Goal: Information Seeking & Learning: Learn about a topic

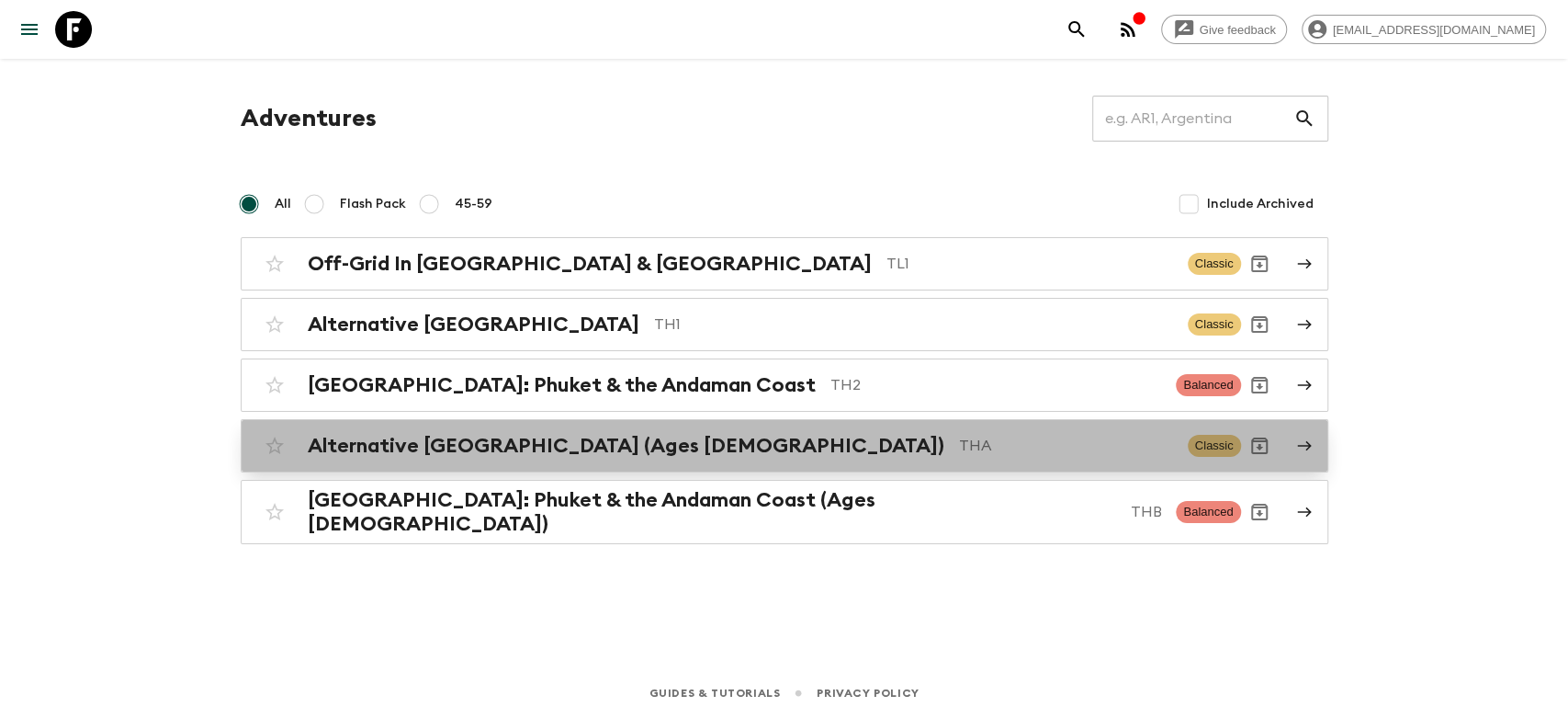
click at [609, 458] on div "Alternative [GEOGRAPHIC_DATA] (Ages [DEMOGRAPHIC_DATA]) THA Classic" at bounding box center [749, 446] width 985 height 37
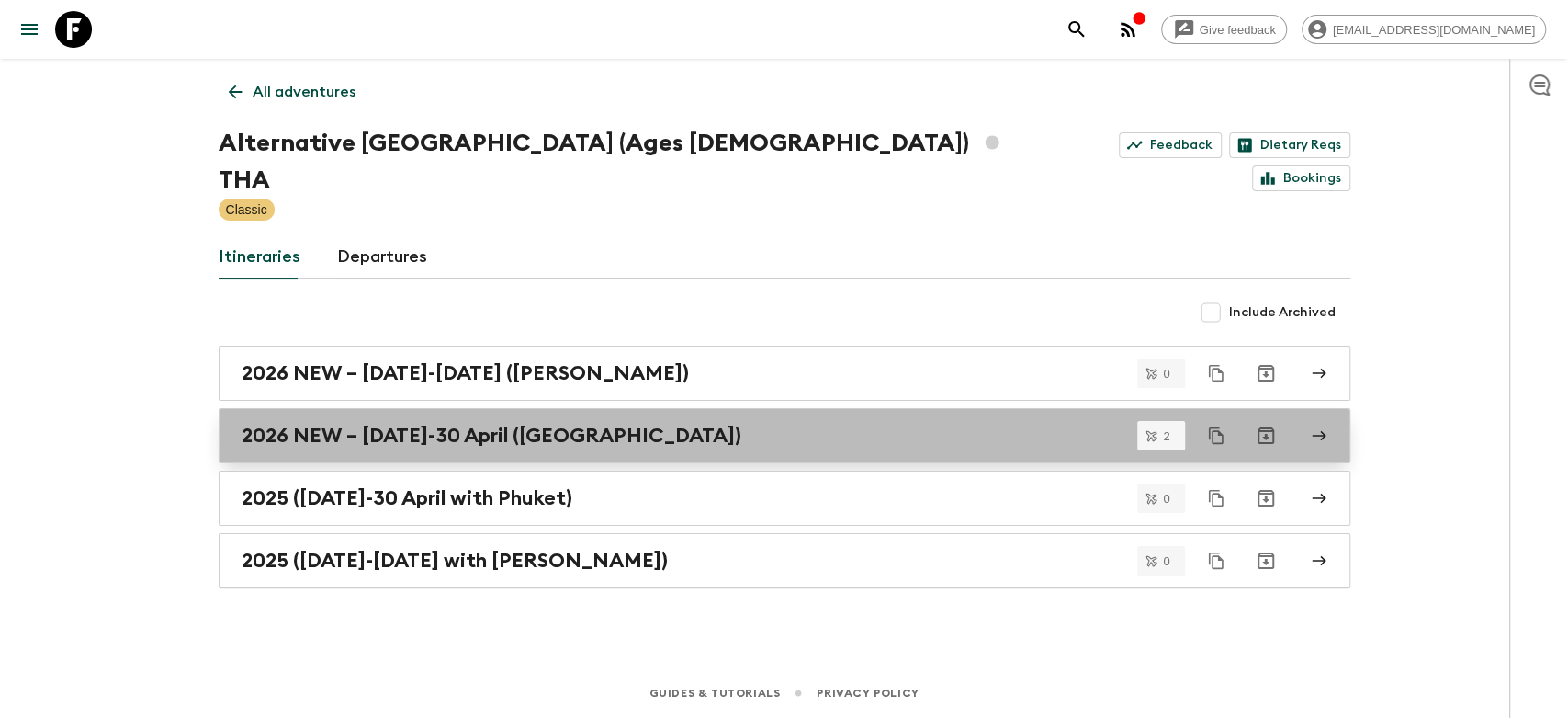
click at [688, 423] on div "2026 NEW – [DATE]-30 April ([GEOGRAPHIC_DATA])" at bounding box center [766, 435] width 1051 height 24
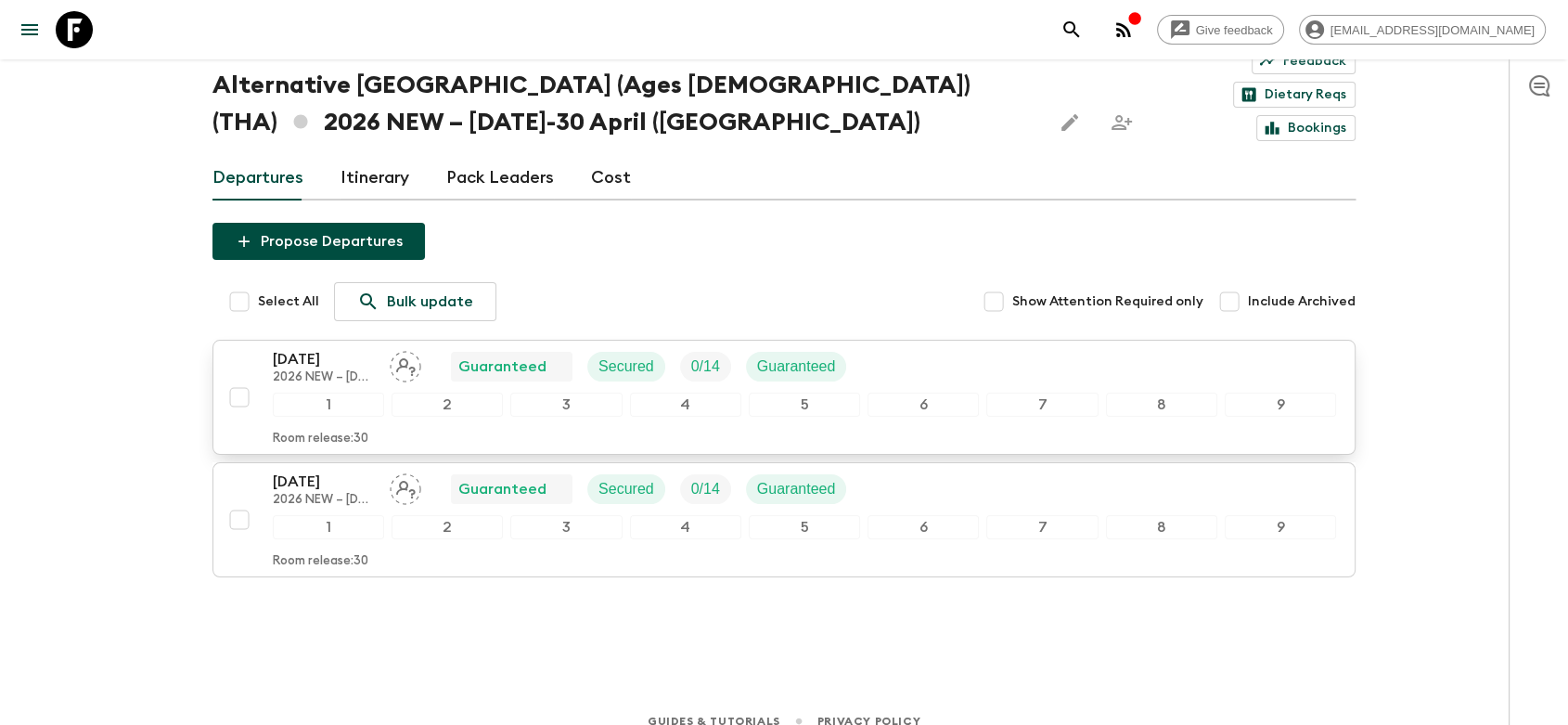
scroll to position [79, 0]
click at [381, 155] on link "Itinerary" at bounding box center [375, 177] width 68 height 45
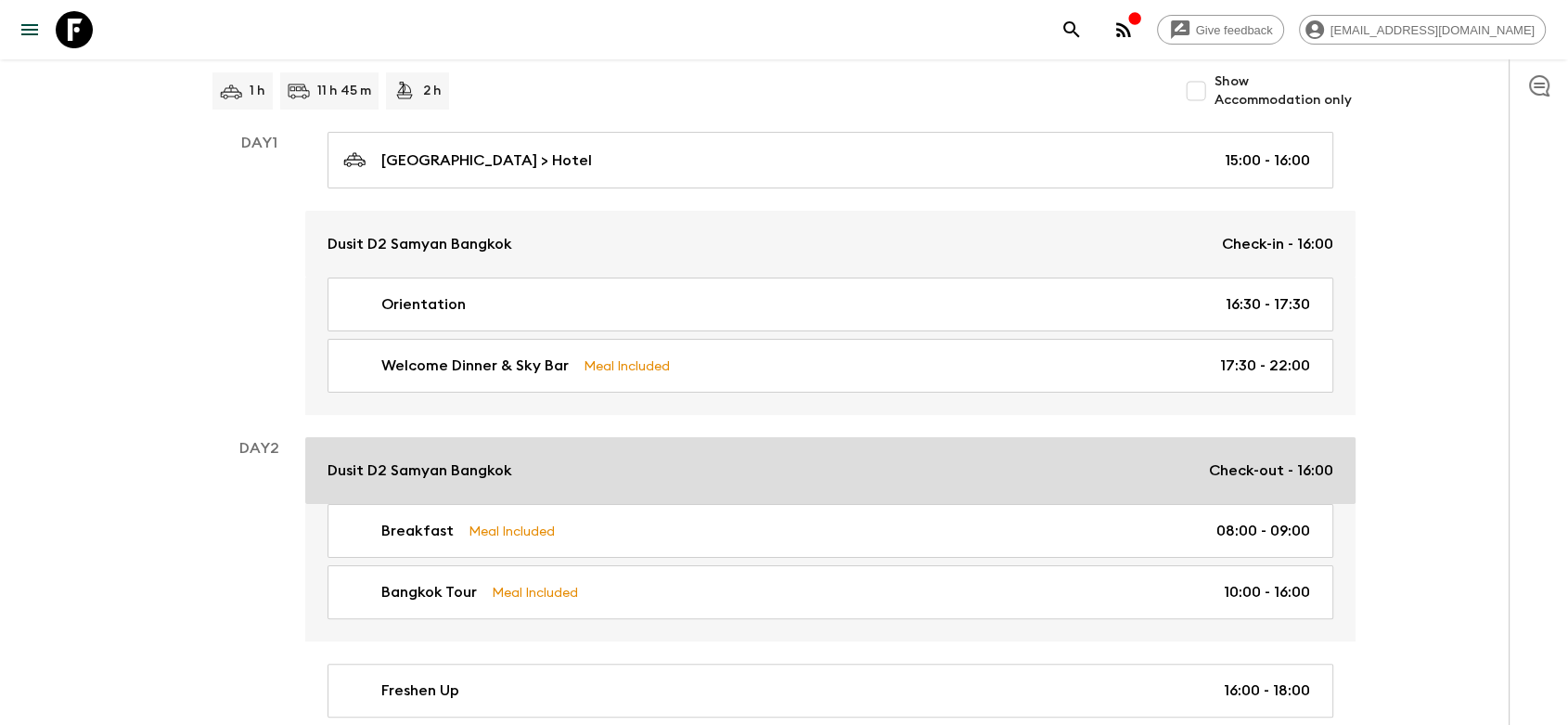
scroll to position [412, 0]
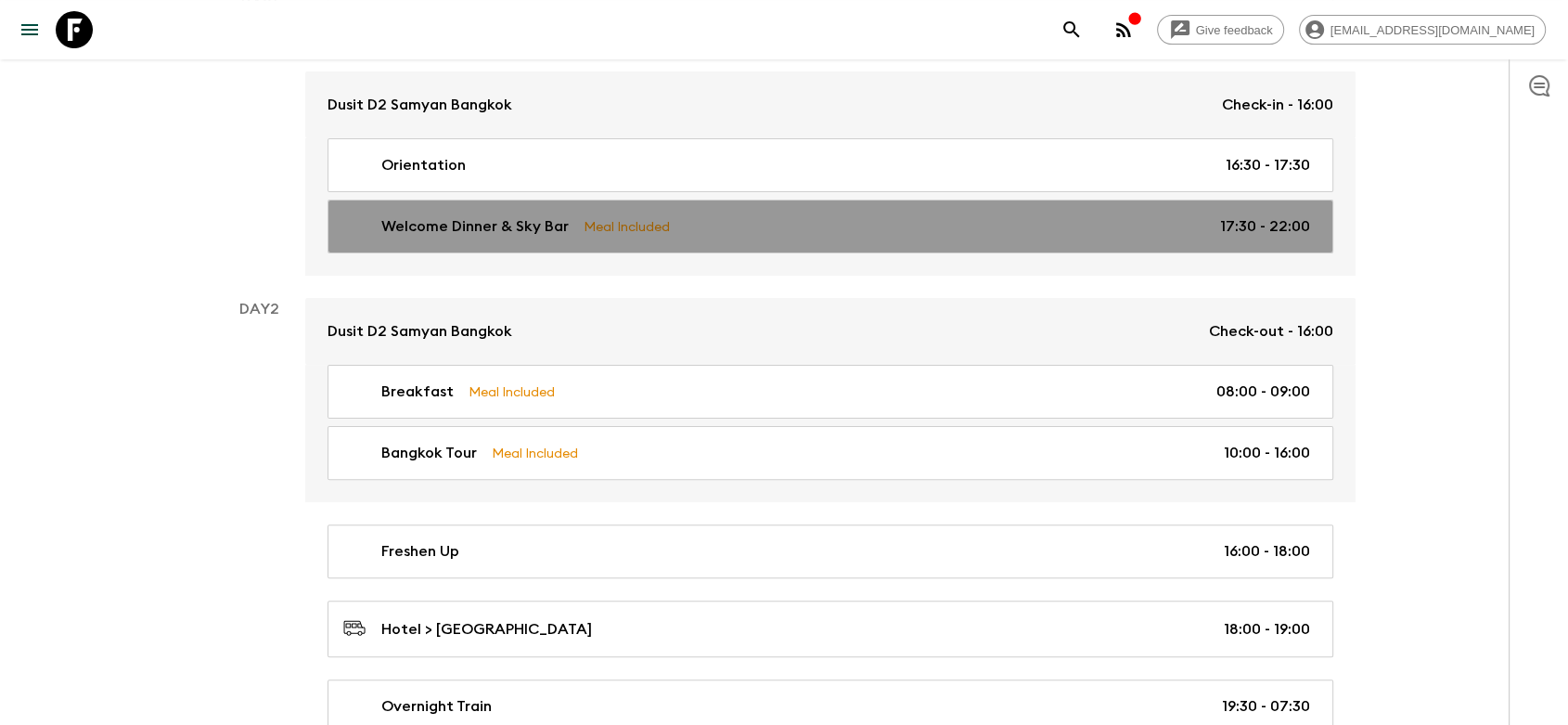
click at [531, 215] on p "Welcome Dinner & Sky Bar" at bounding box center [475, 226] width 188 height 23
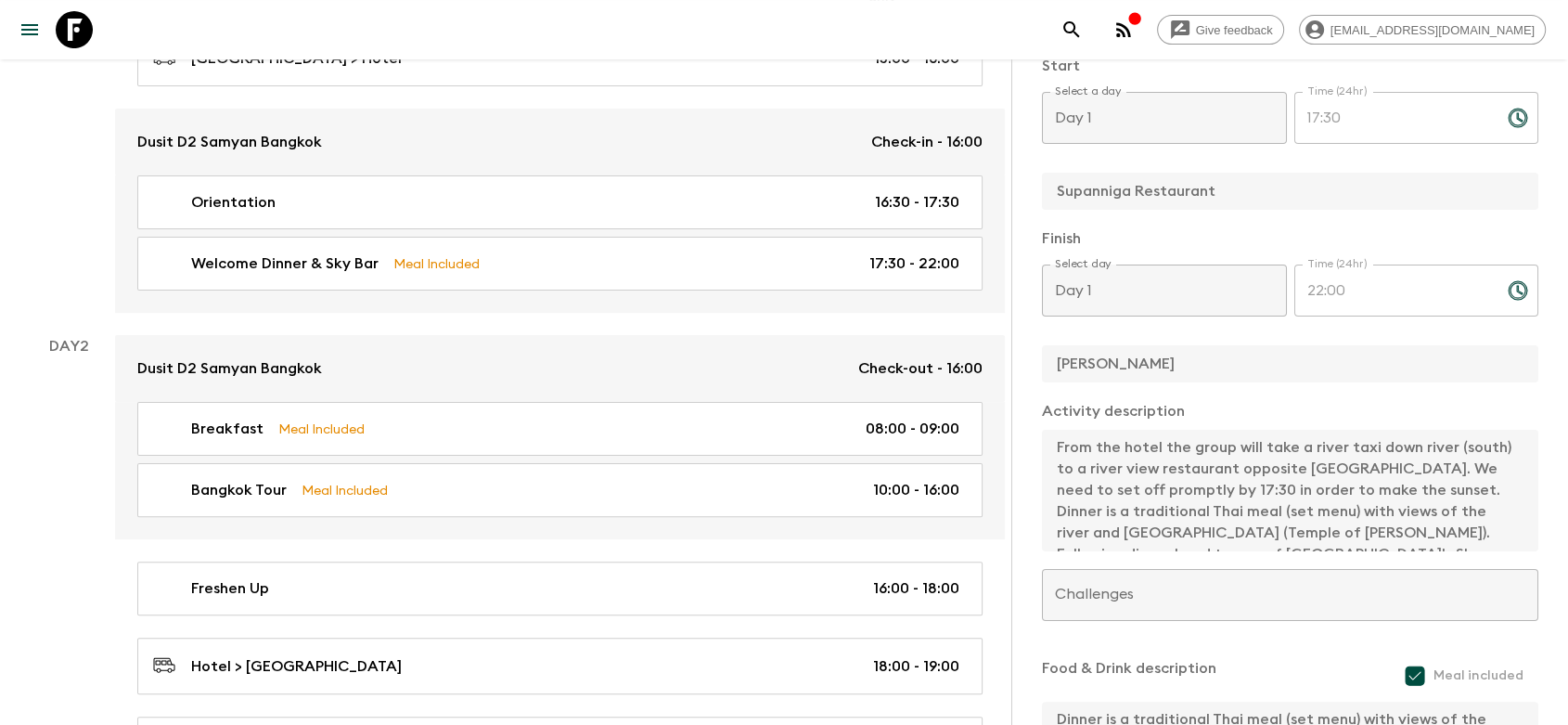
scroll to position [309, 0]
click at [1028, 355] on div "Activity Information Comments This itinerary has departures running and cannot …" at bounding box center [1289, 422] width 557 height 725
click at [85, 219] on div "Day 1" at bounding box center [68, 170] width 93 height 283
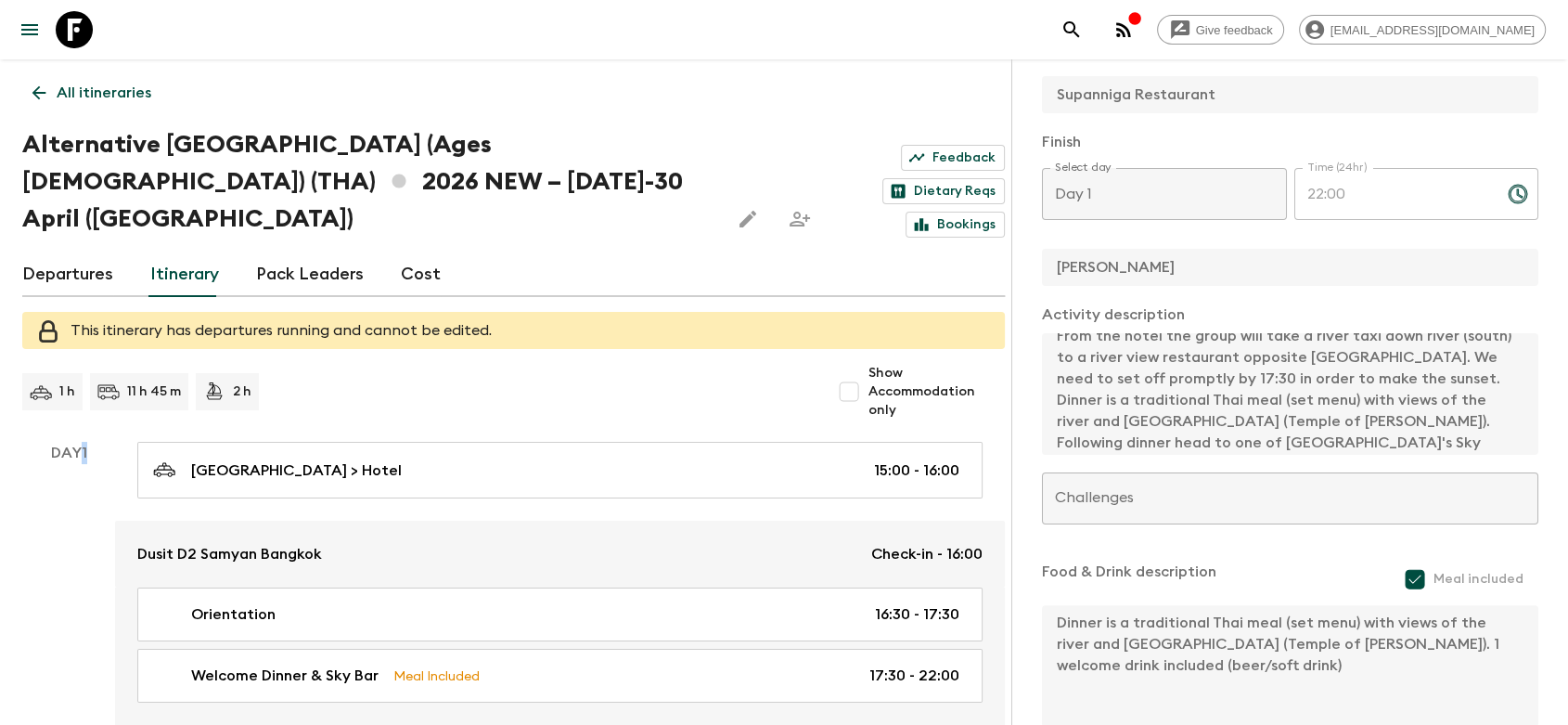
scroll to position [0, 0]
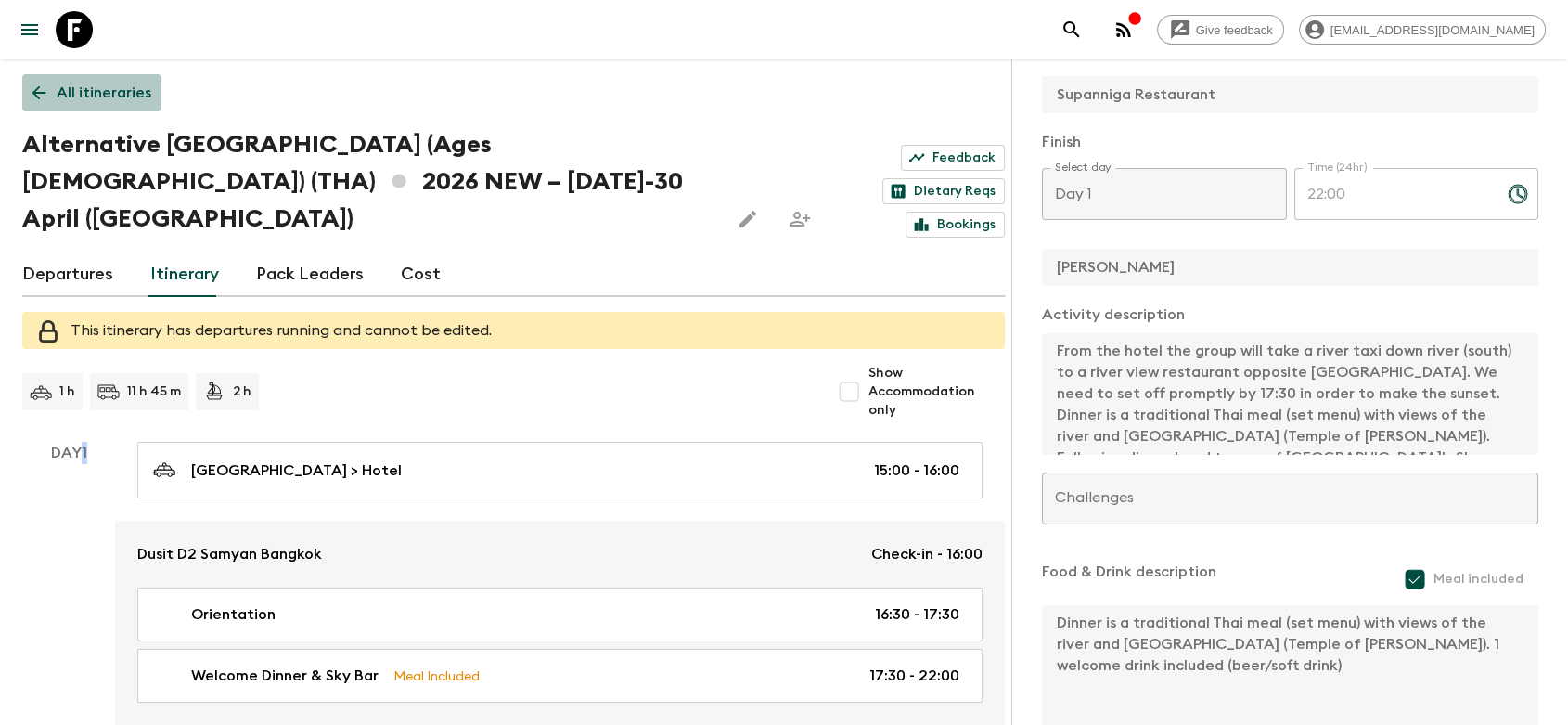
click at [57, 102] on link "All itineraries" at bounding box center [92, 93] width 139 height 37
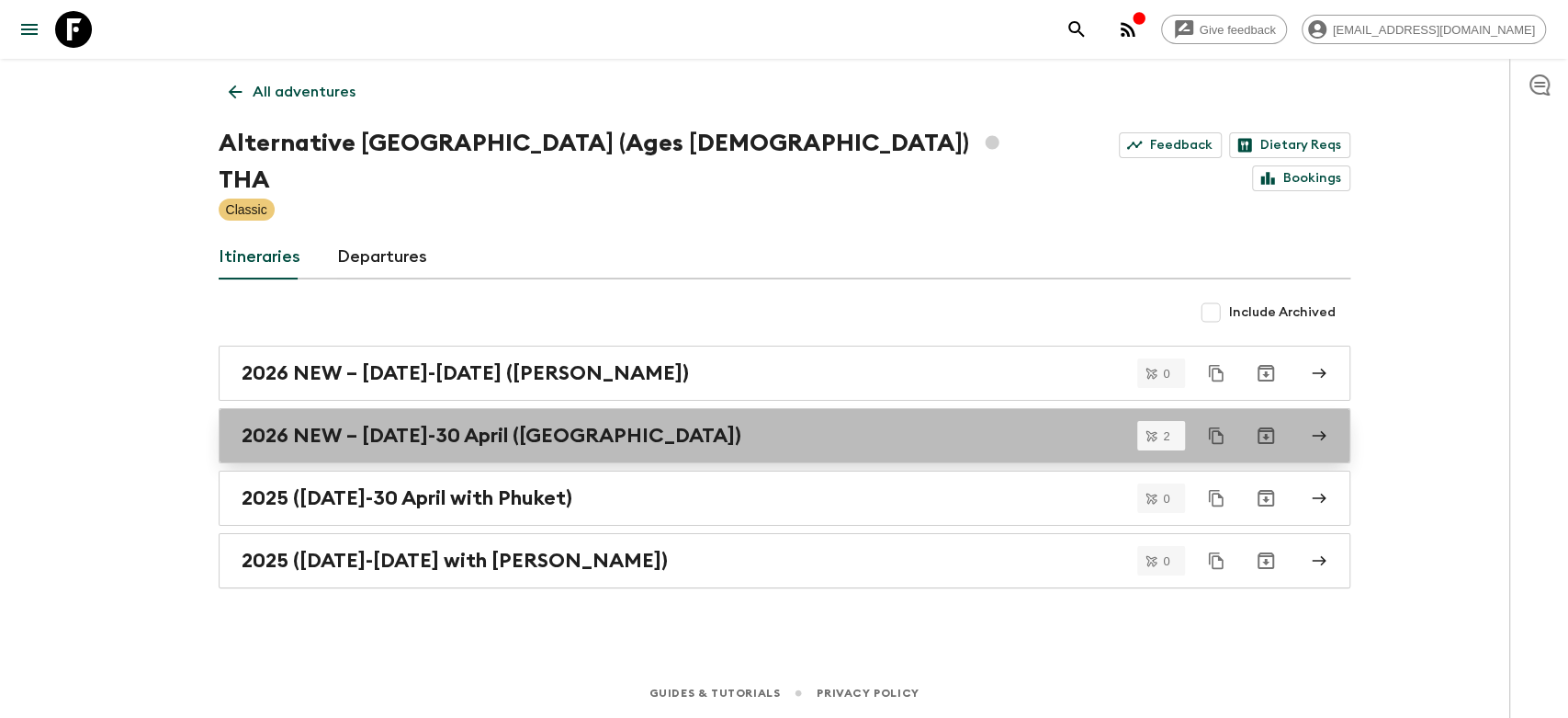
click at [444, 423] on h2 "2026 NEW – [DATE]-30 April ([GEOGRAPHIC_DATA])" at bounding box center [491, 435] width 500 height 24
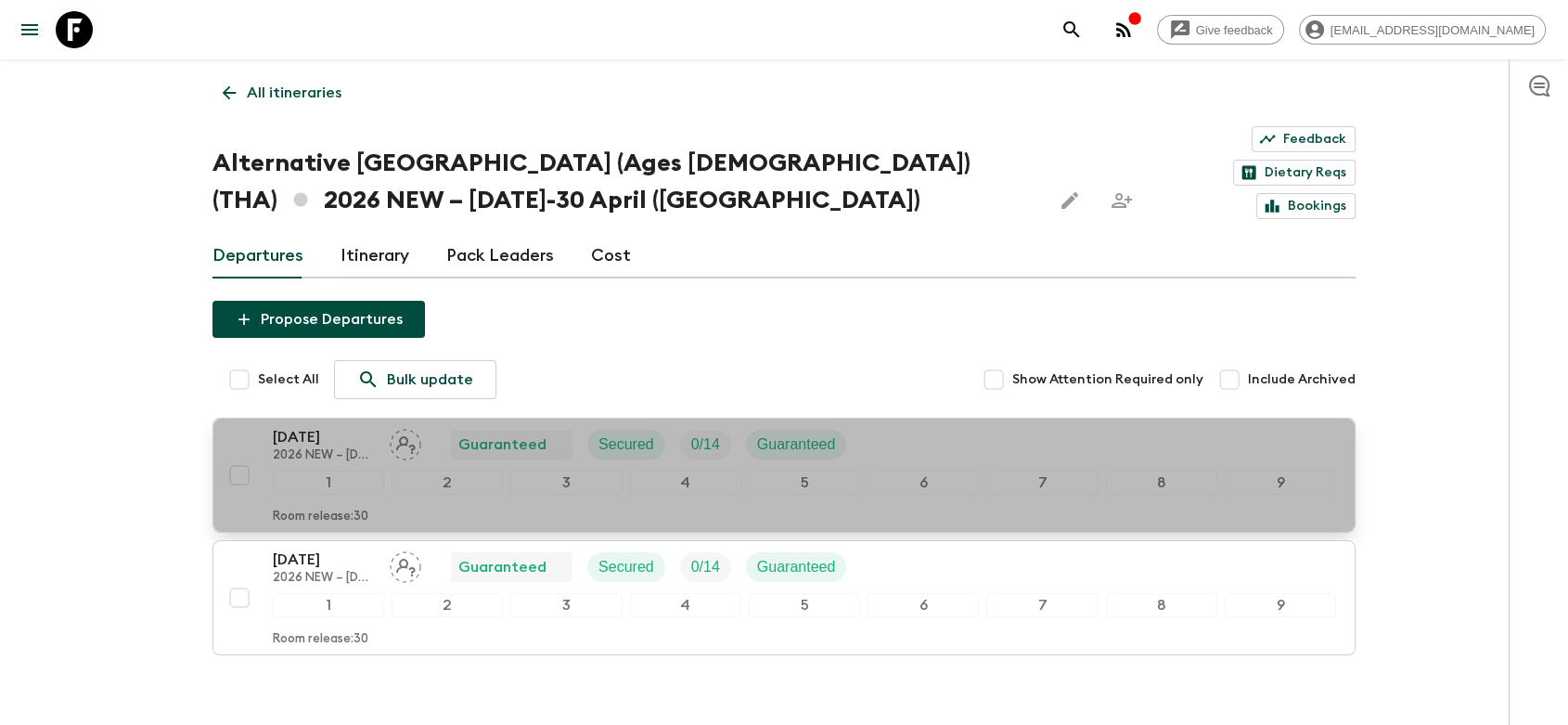
click at [921, 426] on div "[DATE] 2026 NEW – [DATE]-30 April ([GEOGRAPHIC_DATA]) Guaranteed Secured 0 / 14…" at bounding box center [804, 444] width 1063 height 37
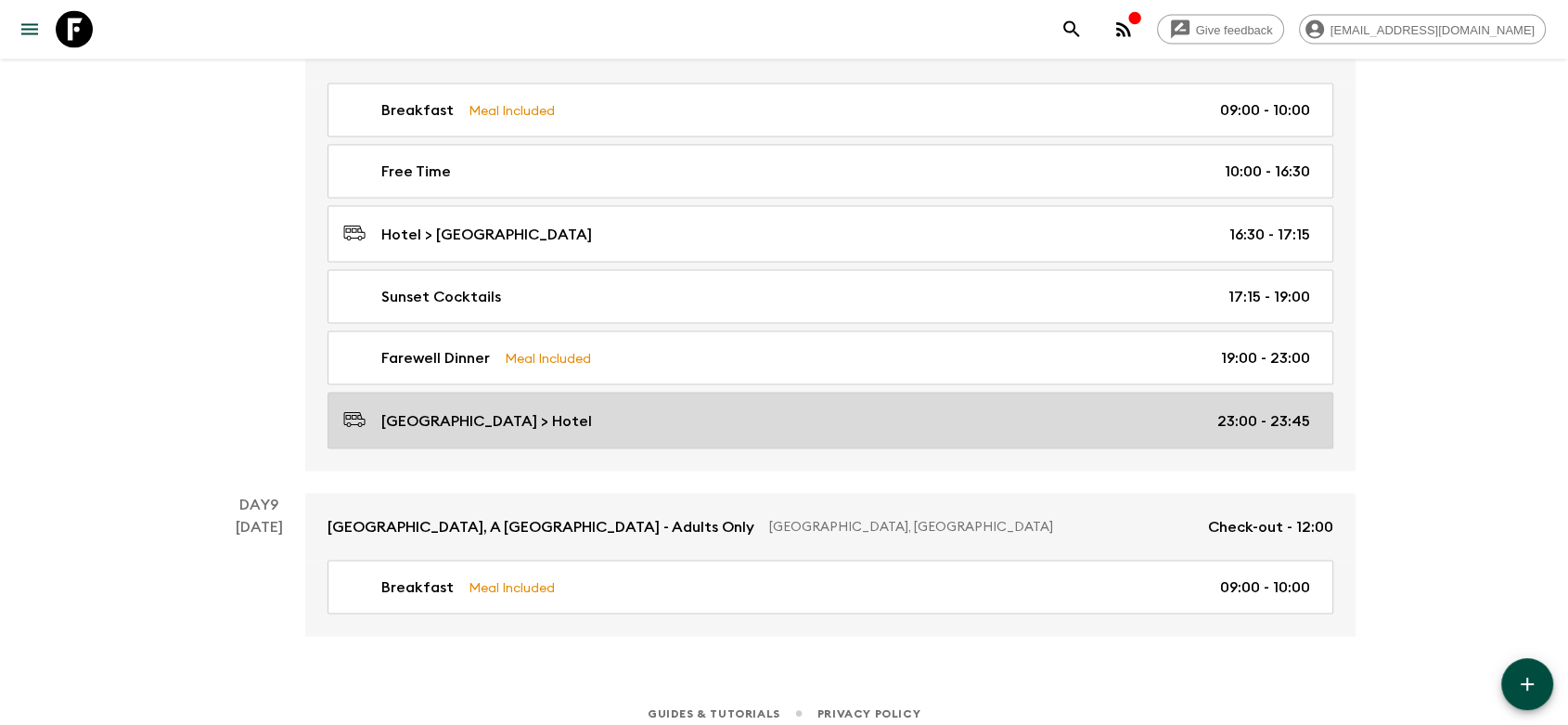
scroll to position [3718, 0]
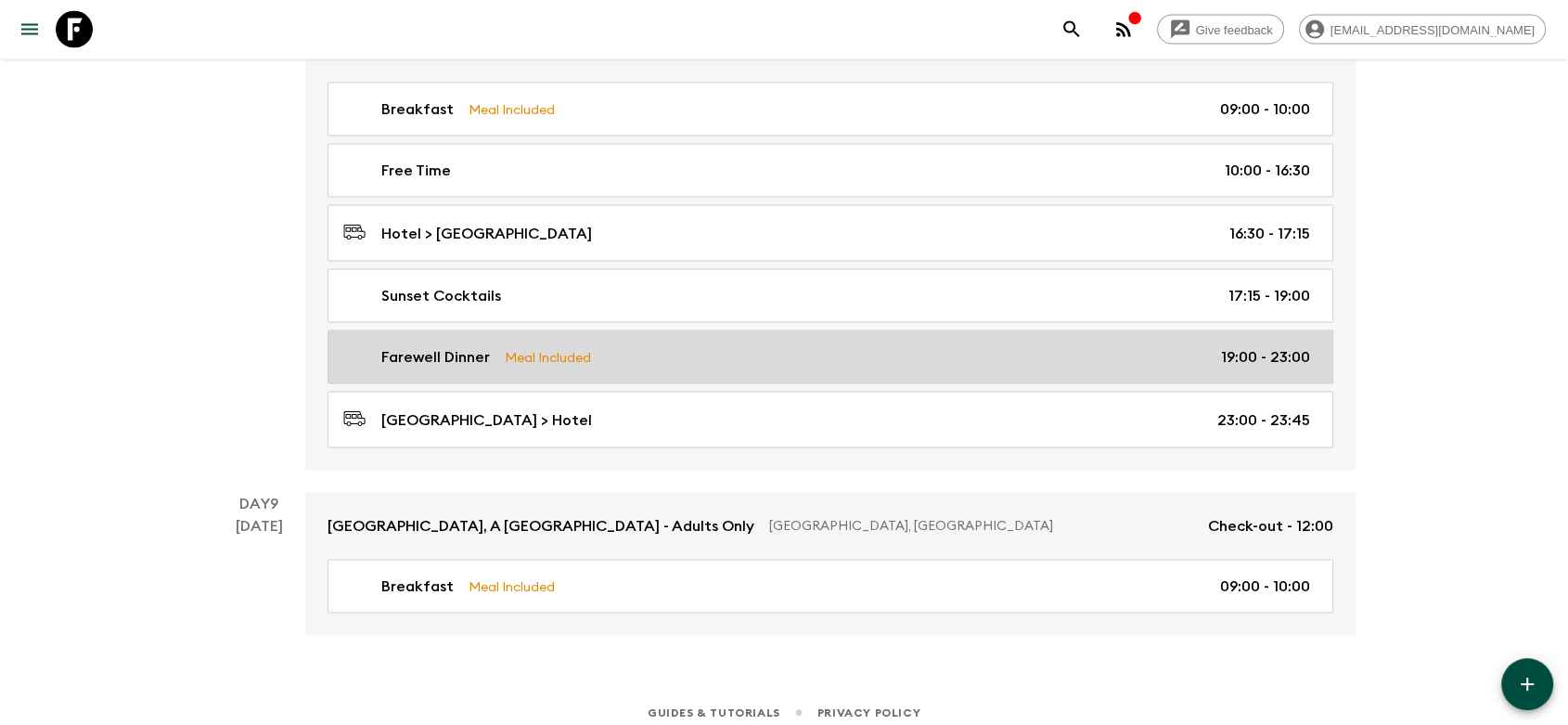
click at [636, 347] on div "Farewell Dinner Meal Included 19:00 - 23:00" at bounding box center [827, 357] width 966 height 23
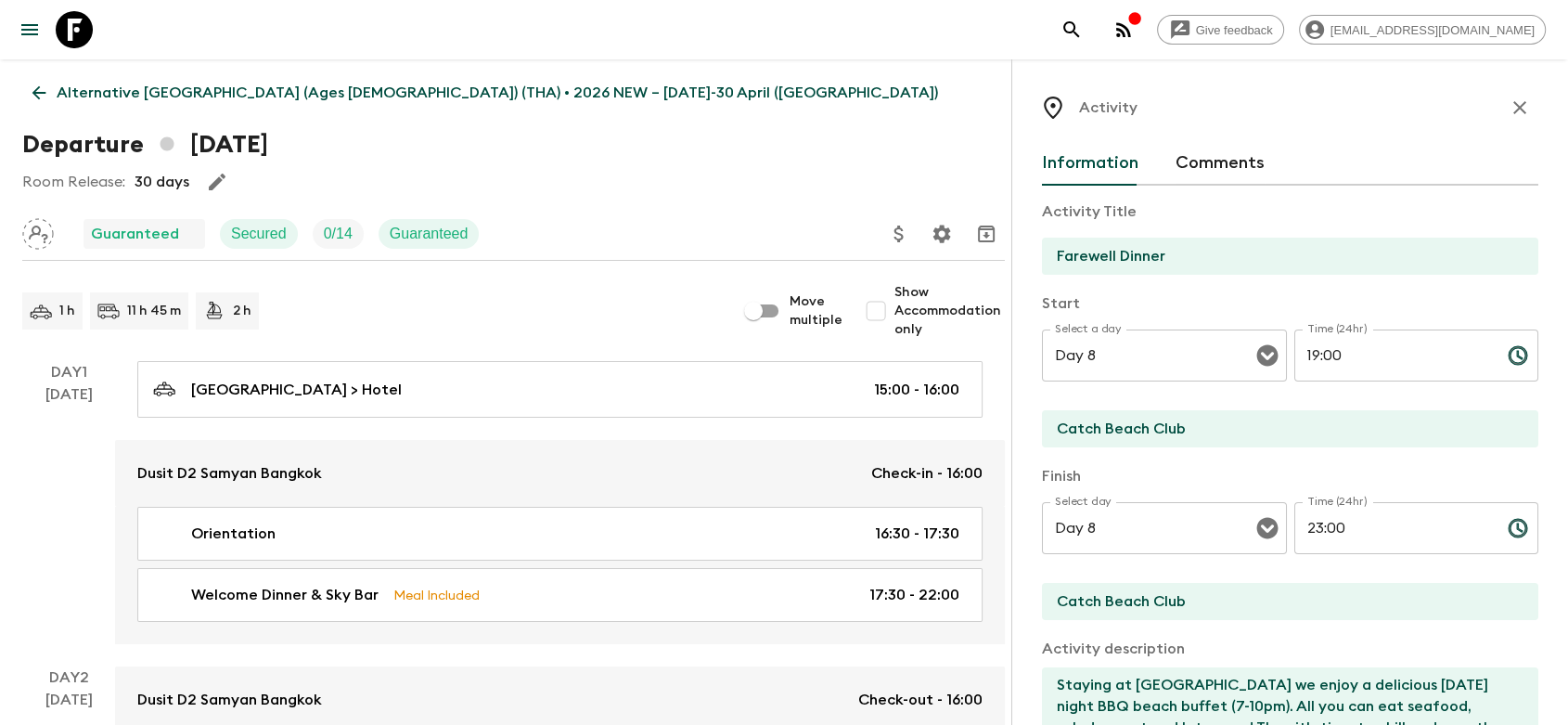
click at [477, 319] on div "1 h 11 h 45 m 2 h" at bounding box center [379, 311] width 713 height 37
drag, startPoint x: 1507, startPoint y: 110, endPoint x: 1434, endPoint y: 127, distance: 75.0
click at [1508, 109] on icon "button" at bounding box center [1519, 108] width 22 height 23
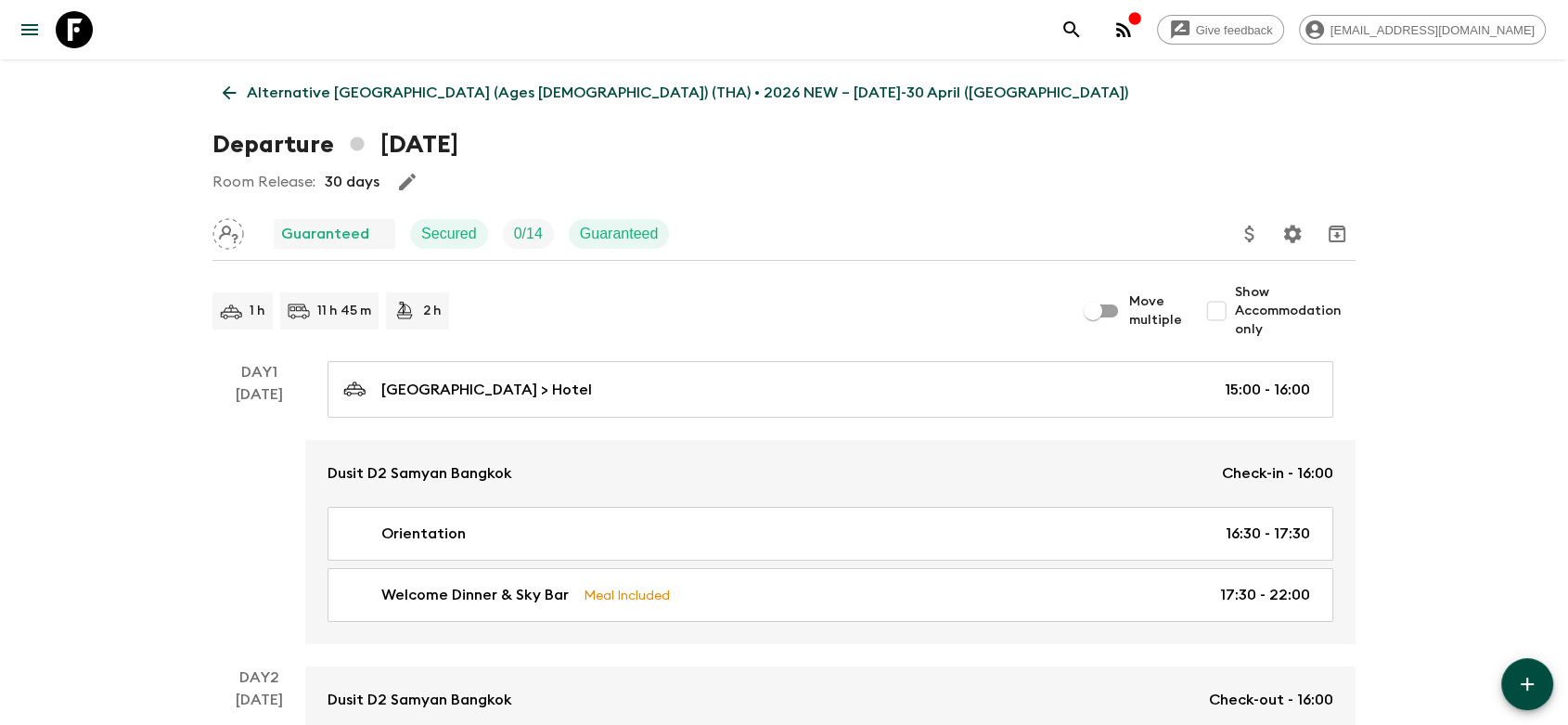
click at [745, 320] on div "1 h 11 h 45 m 2 h" at bounding box center [644, 311] width 863 height 37
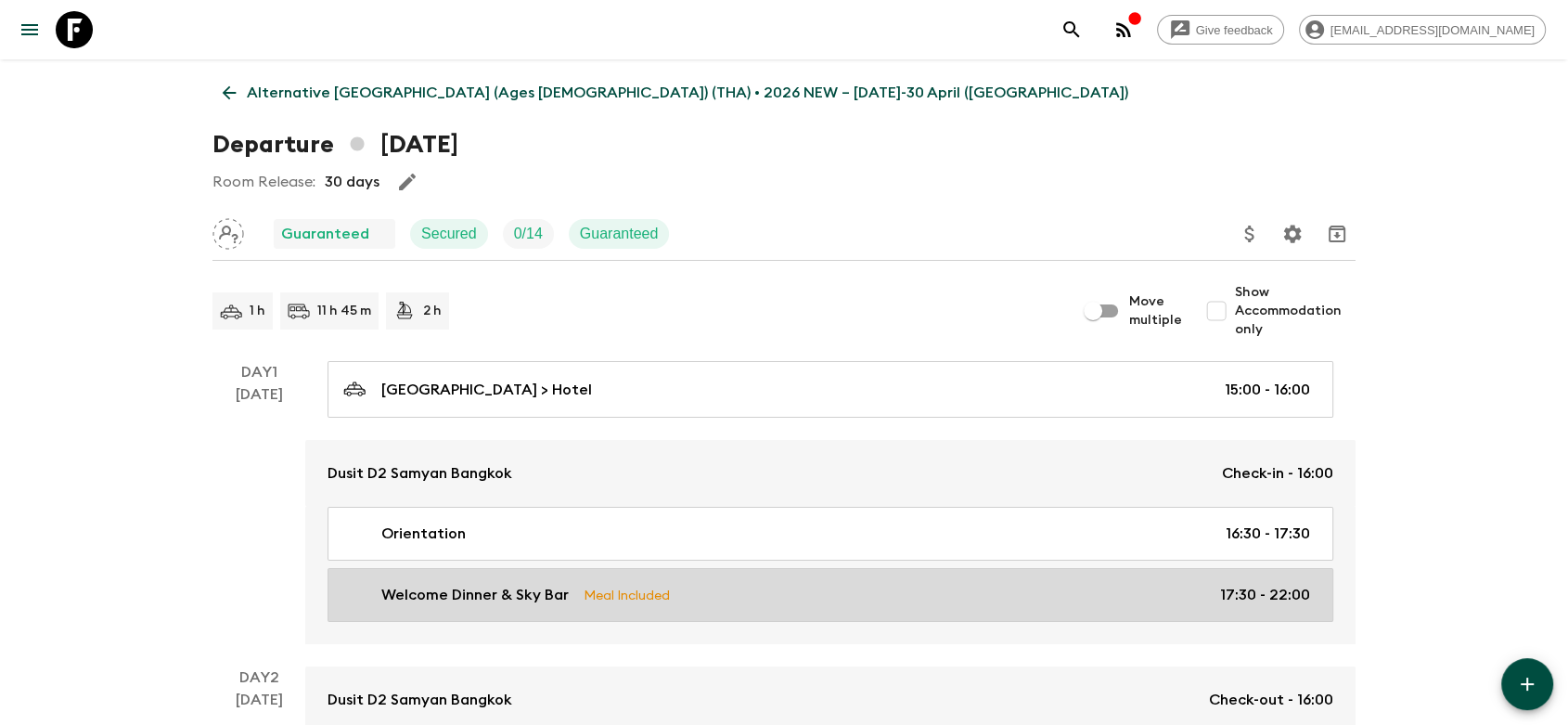
click at [831, 574] on link "Welcome Dinner & Sky Bar Meal Included 17:30 - 22:00" at bounding box center [830, 594] width 1006 height 54
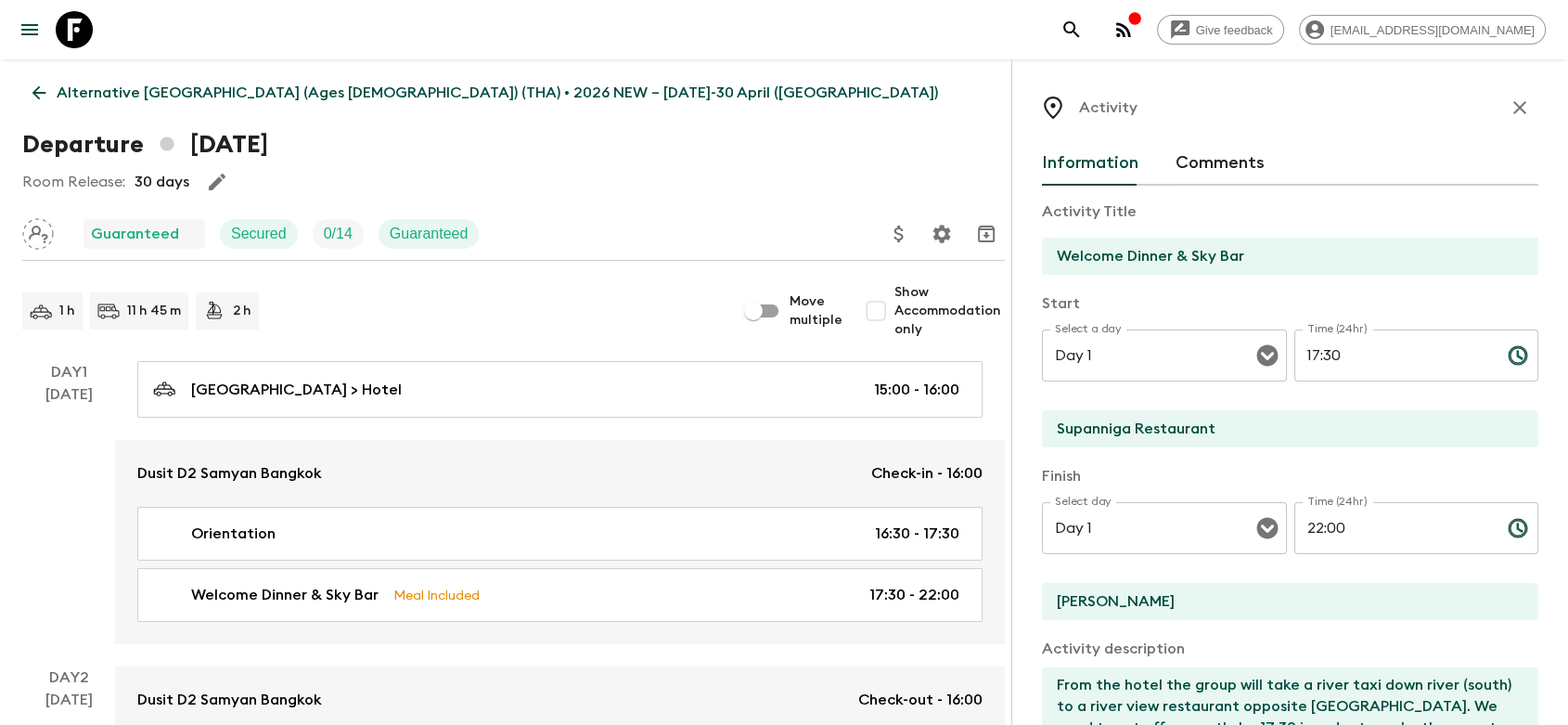
click at [632, 220] on div "Guaranteed Secured 0 / 14 Guaranteed" at bounding box center [514, 234] width 982 height 37
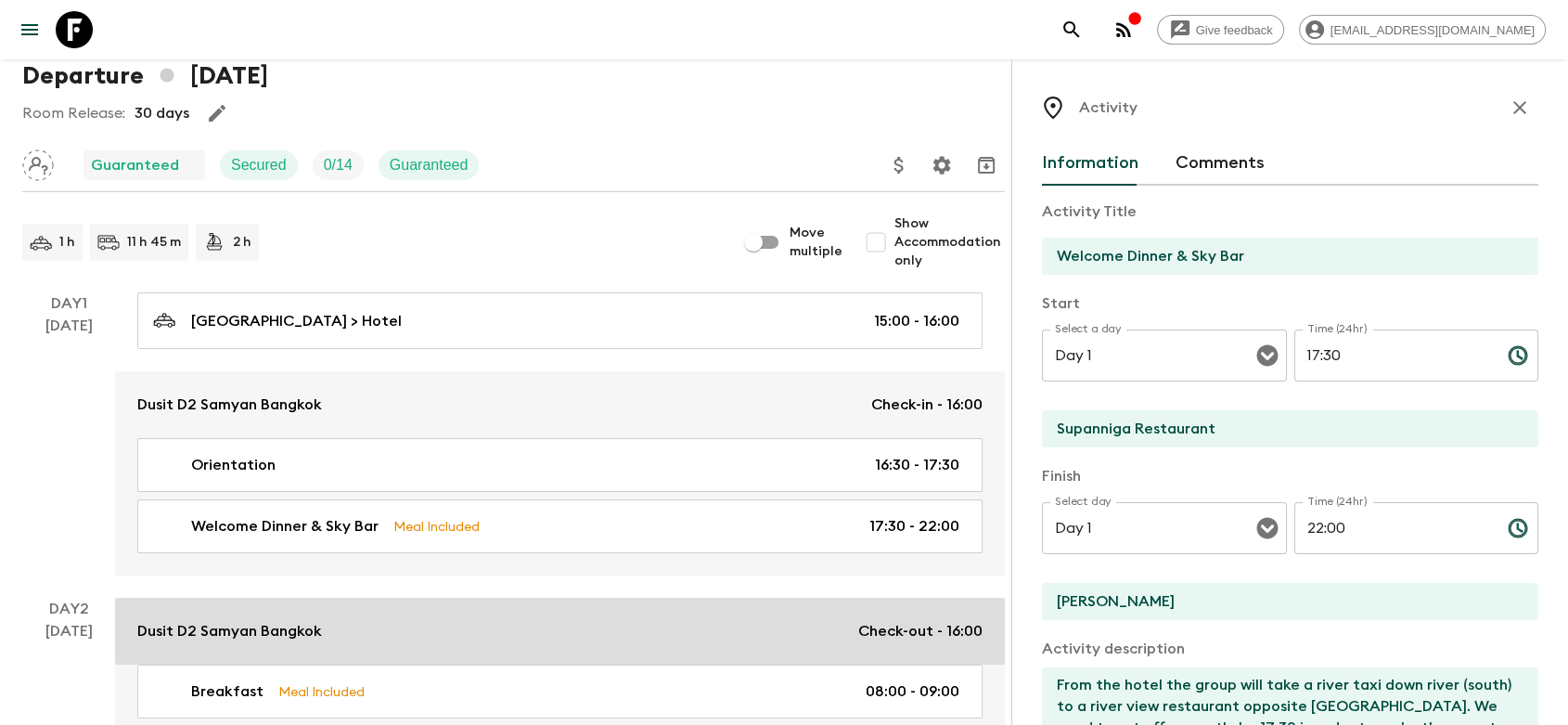
scroll to position [206, 0]
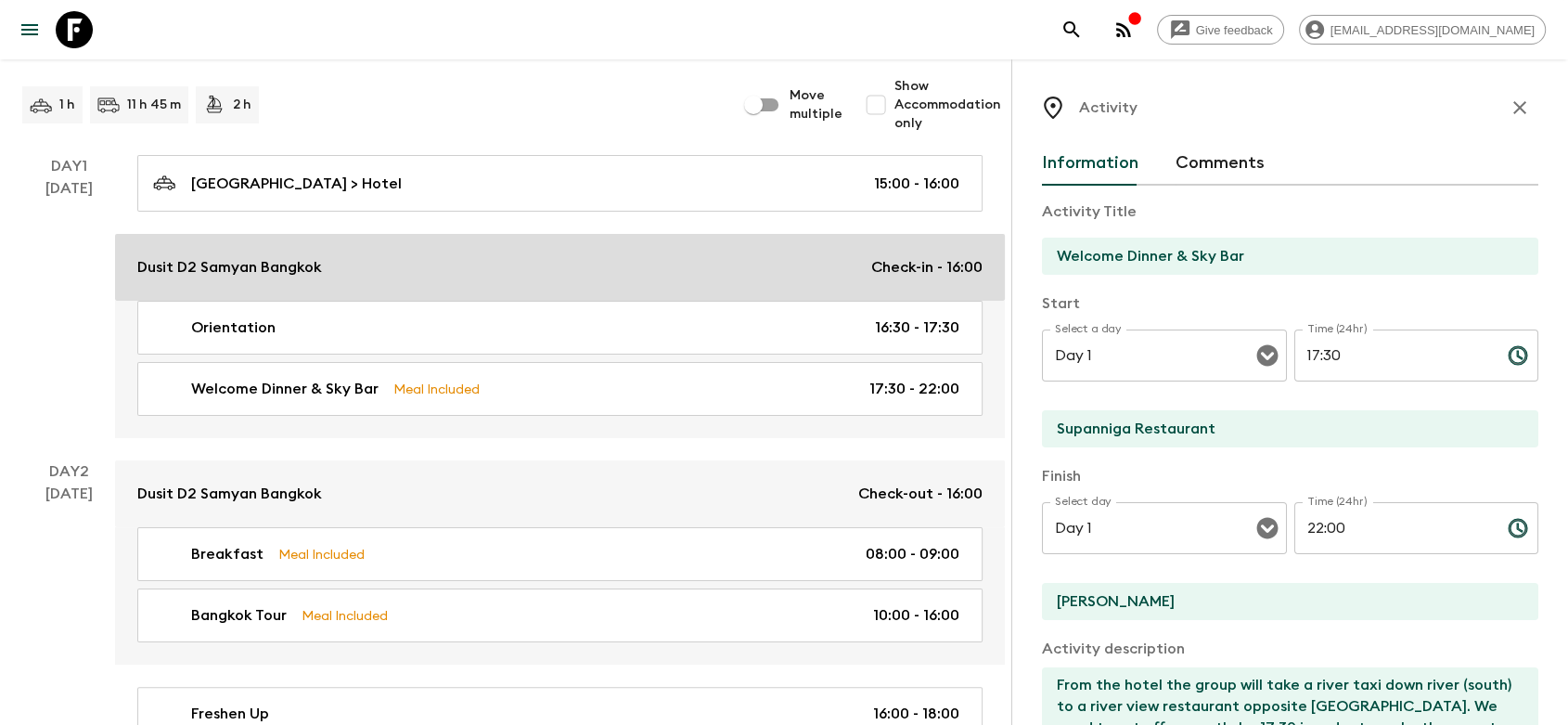
click at [369, 254] on link "Dusit D2 Samyan Bangkok Check-in - 16:00" at bounding box center [560, 267] width 889 height 67
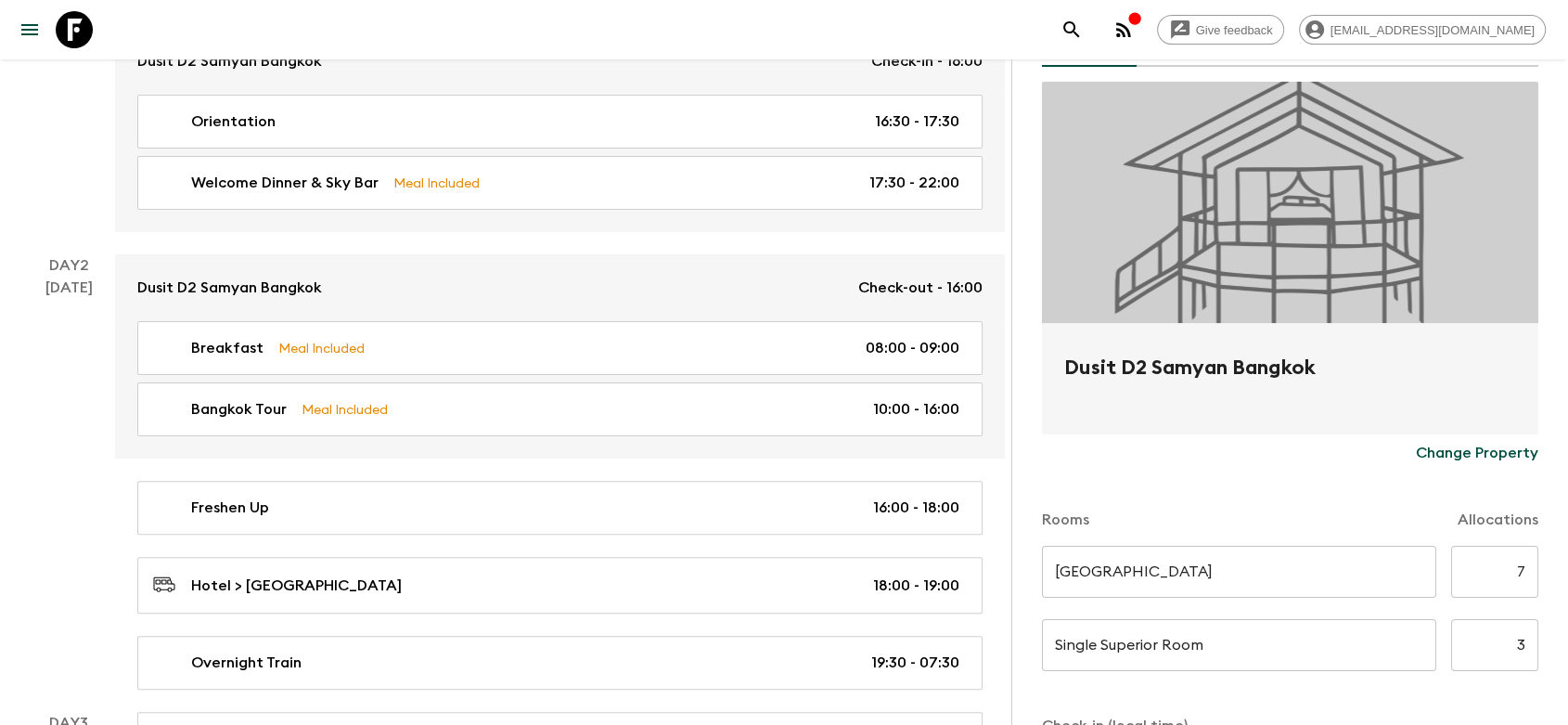
scroll to position [206, 0]
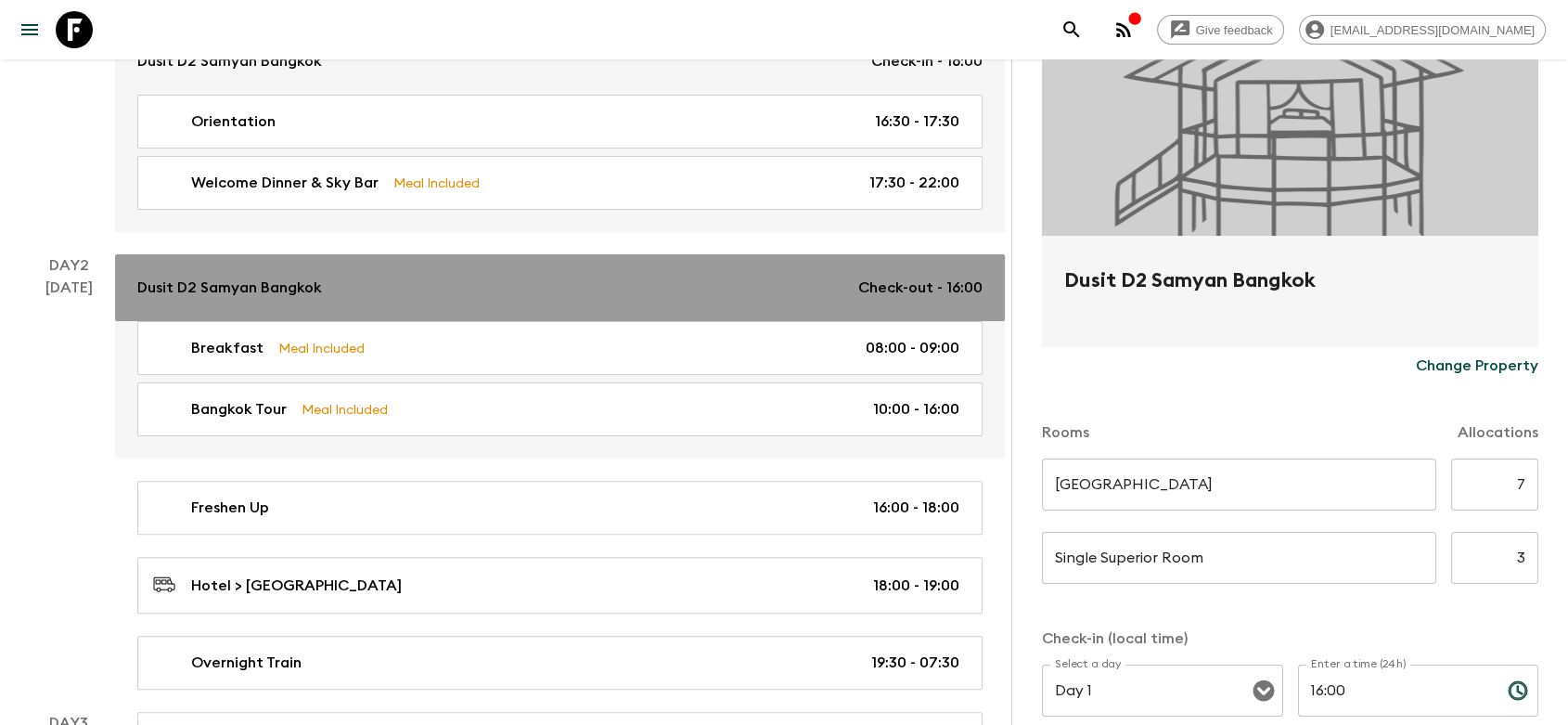
drag, startPoint x: 381, startPoint y: 295, endPoint x: 431, endPoint y: 299, distance: 50.2
click at [381, 296] on div "Dusit D2 Samyan Bangkok Check-out - 16:00" at bounding box center [560, 288] width 845 height 23
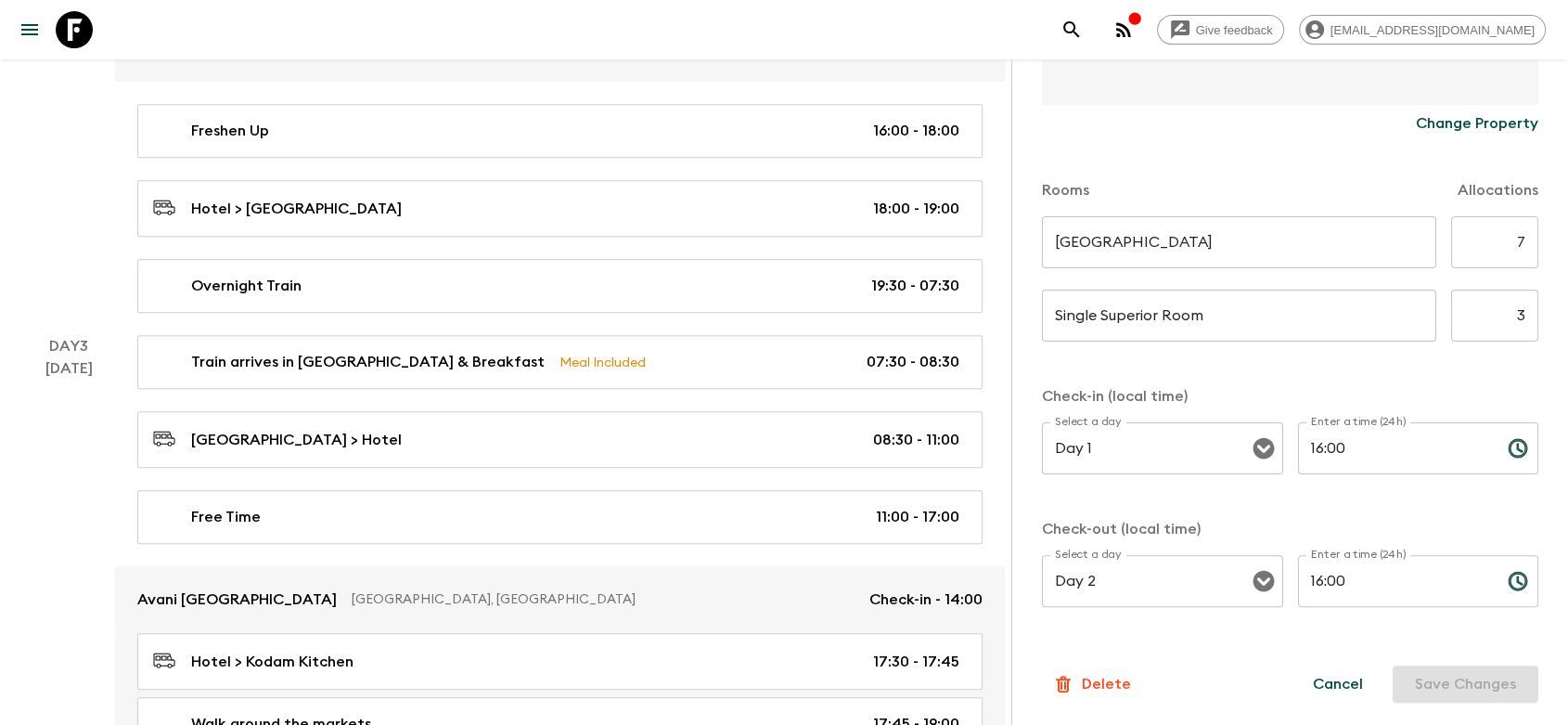
scroll to position [824, 0]
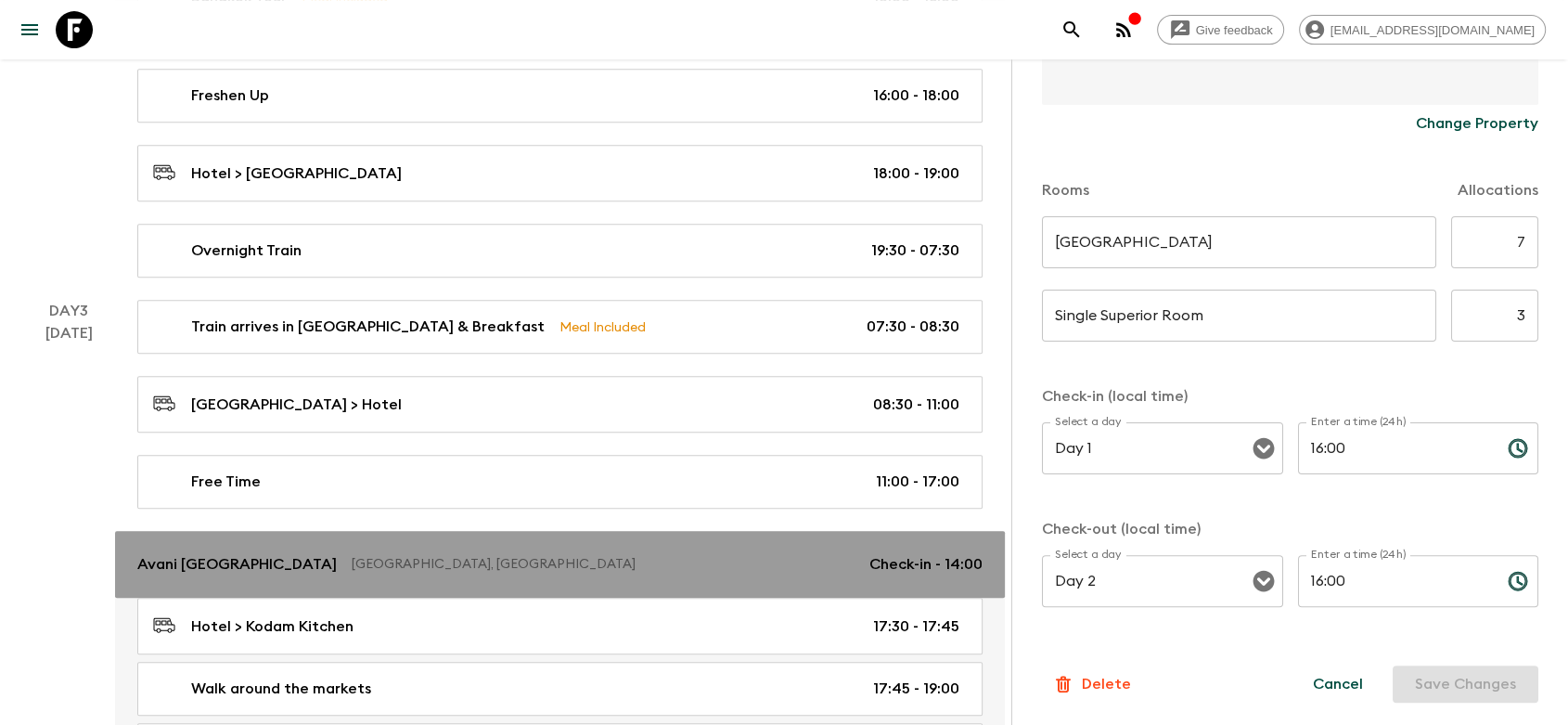
click at [611, 560] on p "[GEOGRAPHIC_DATA], [GEOGRAPHIC_DATA]" at bounding box center [603, 564] width 503 height 19
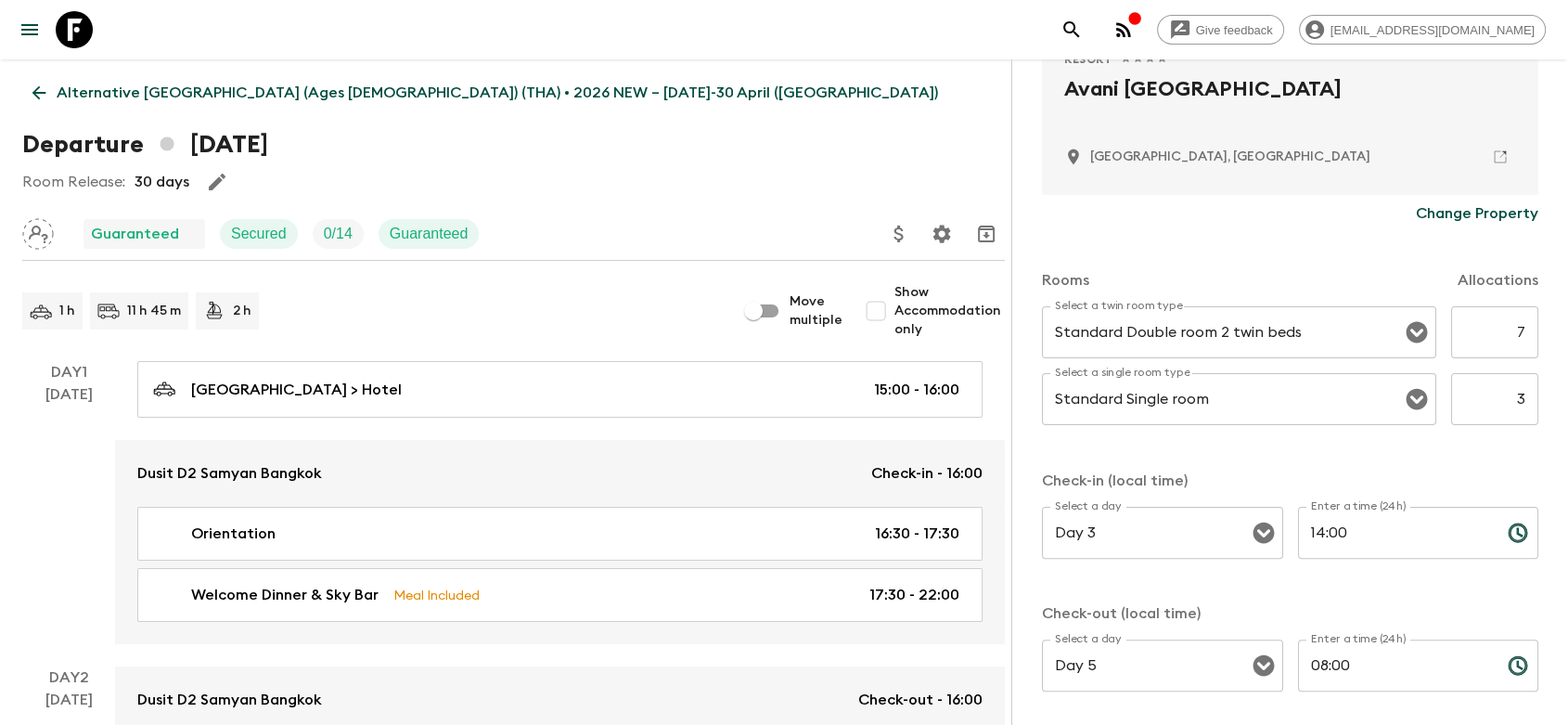
click at [37, 96] on icon at bounding box center [39, 93] width 14 height 14
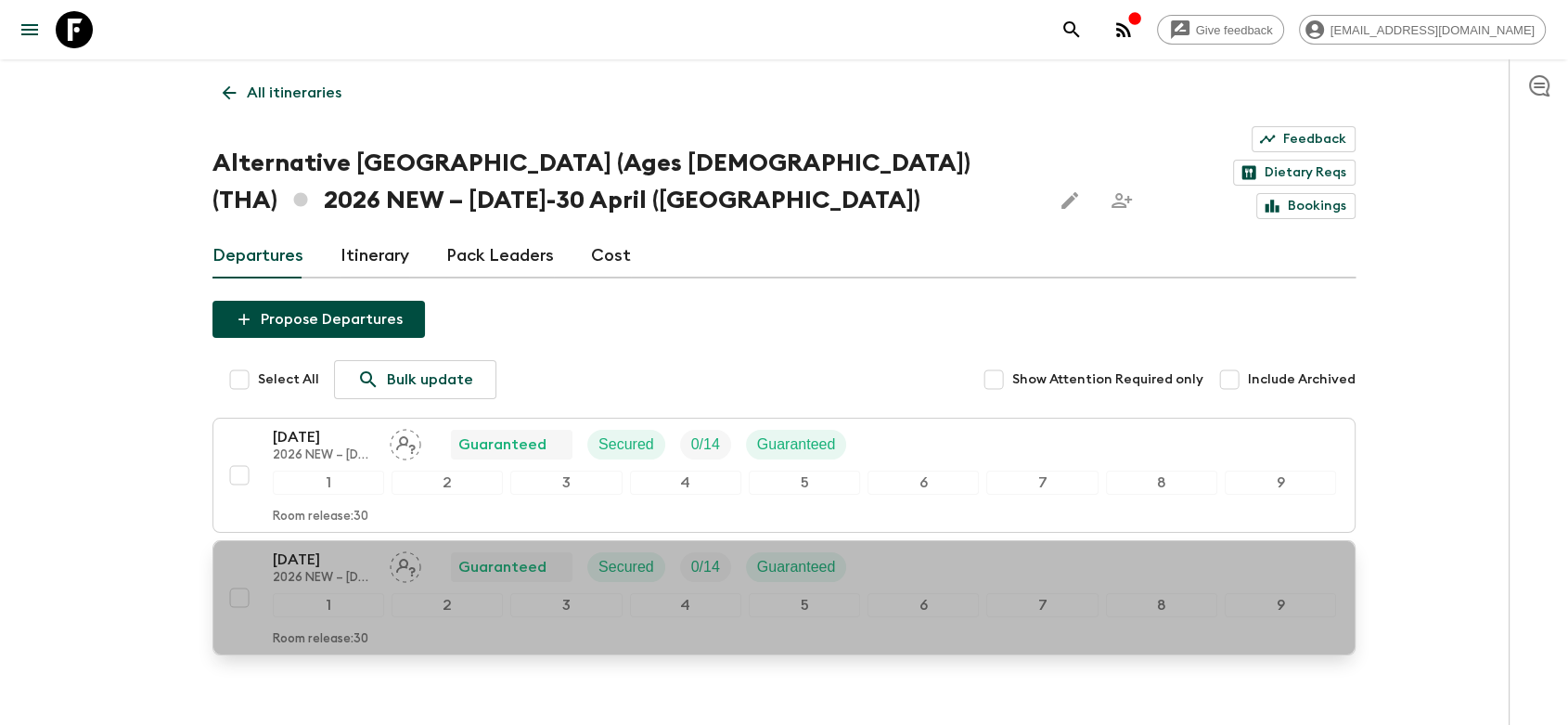
click at [972, 548] on div "[DATE] 2026 NEW – [DATE]-30 April ([GEOGRAPHIC_DATA]) Guaranteed Secured 0 / 14…" at bounding box center [804, 566] width 1063 height 37
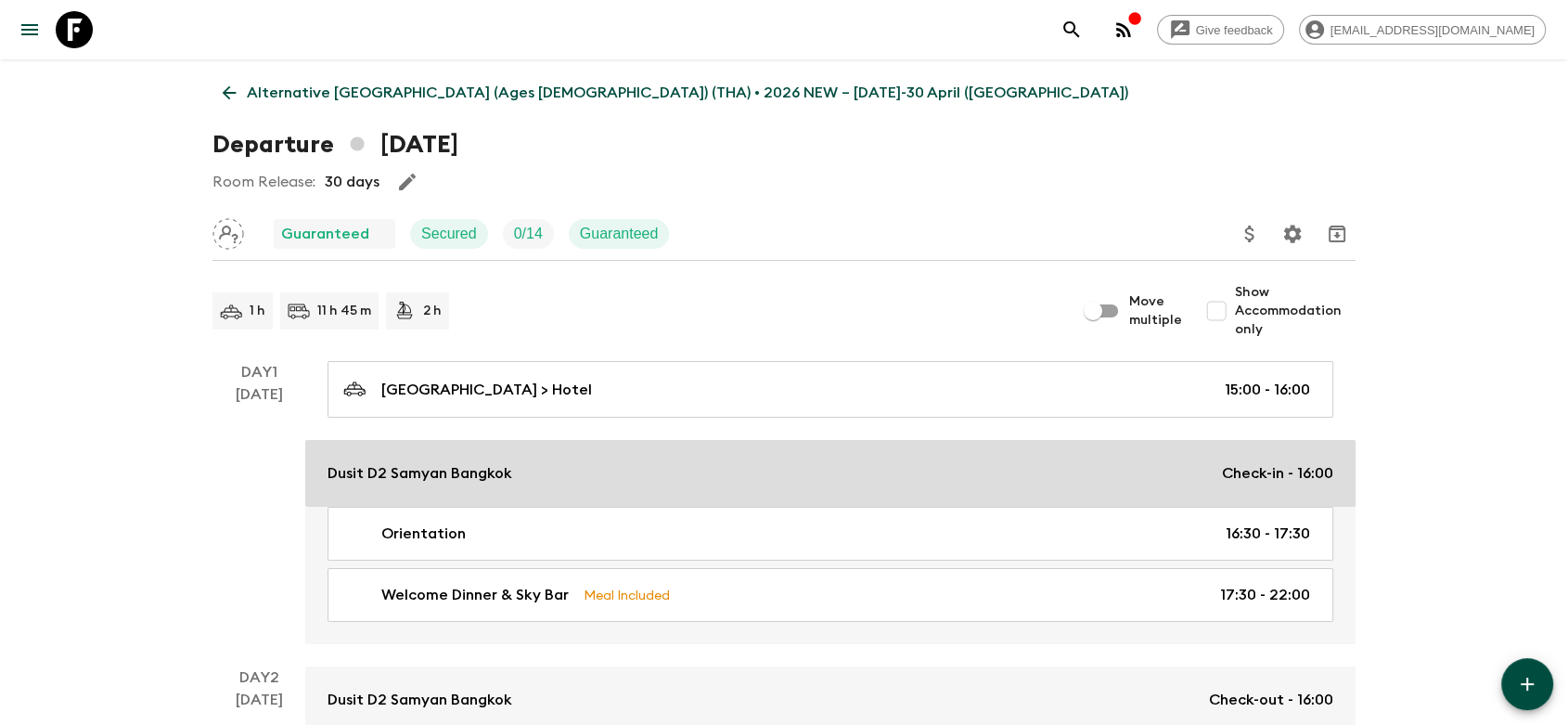
click at [608, 476] on div "Dusit D2 Samyan Bangkok Check-in - 16:00" at bounding box center [830, 473] width 1006 height 23
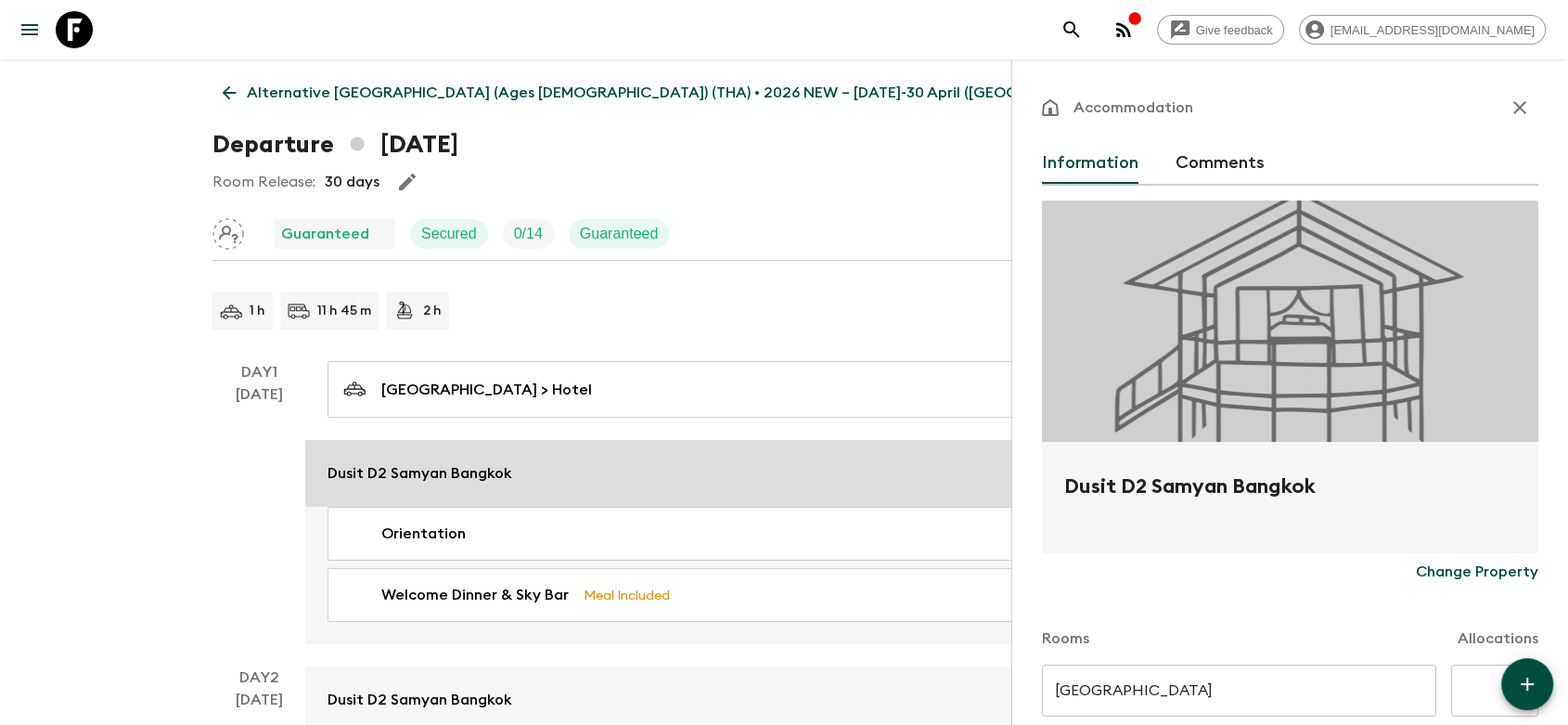
type input "Day 1"
type input "Day 2"
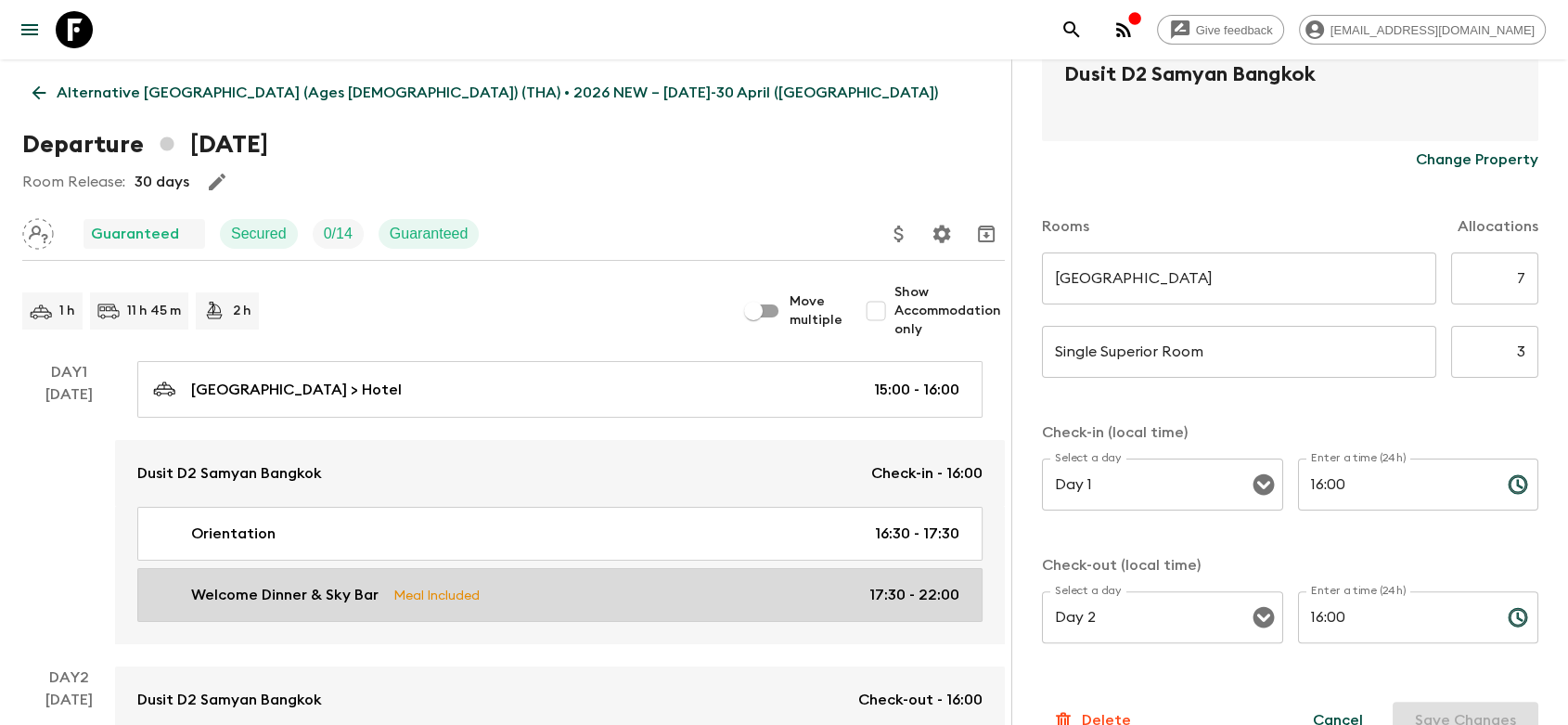
scroll to position [103, 0]
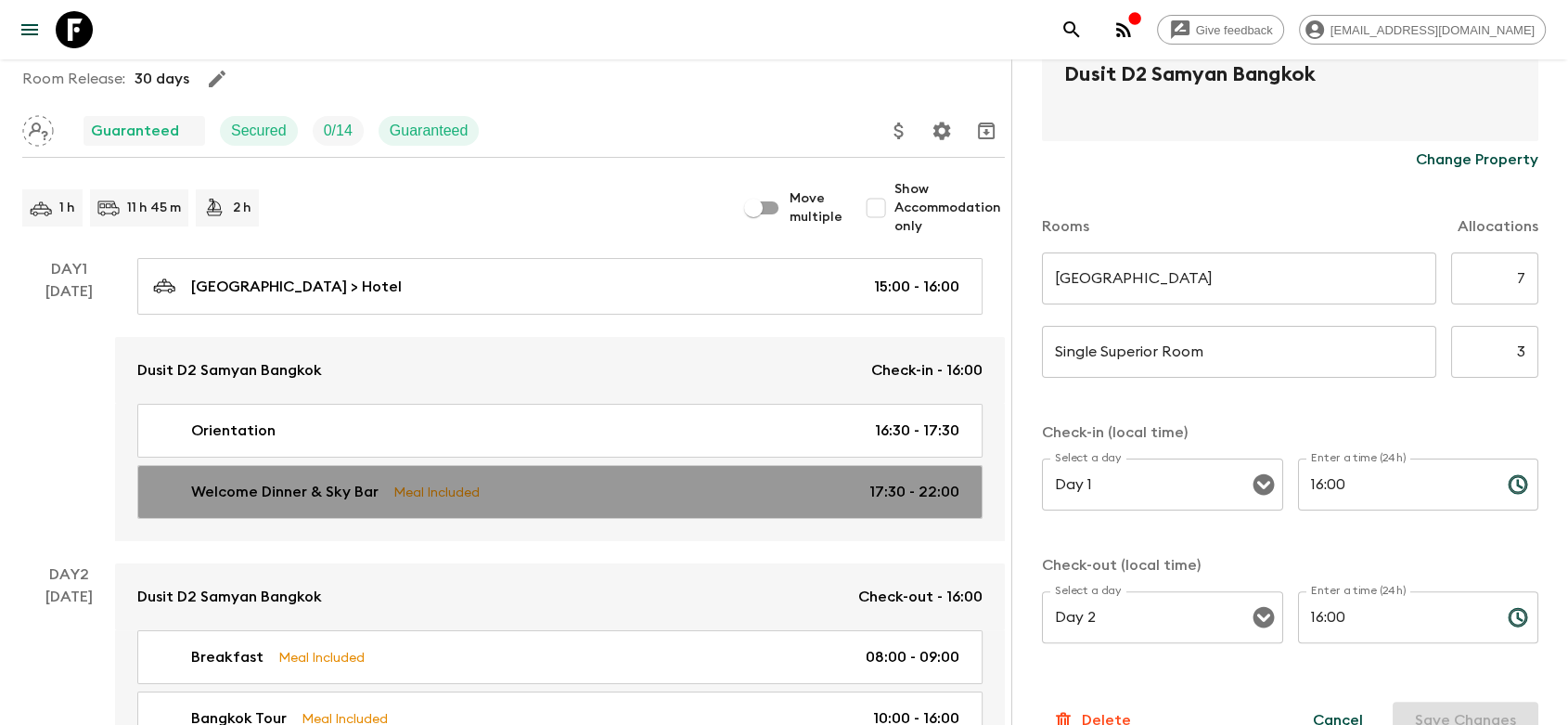
click at [580, 483] on div "Welcome Dinner & Sky Bar Meal Included 17:30 - 22:00" at bounding box center [556, 491] width 806 height 23
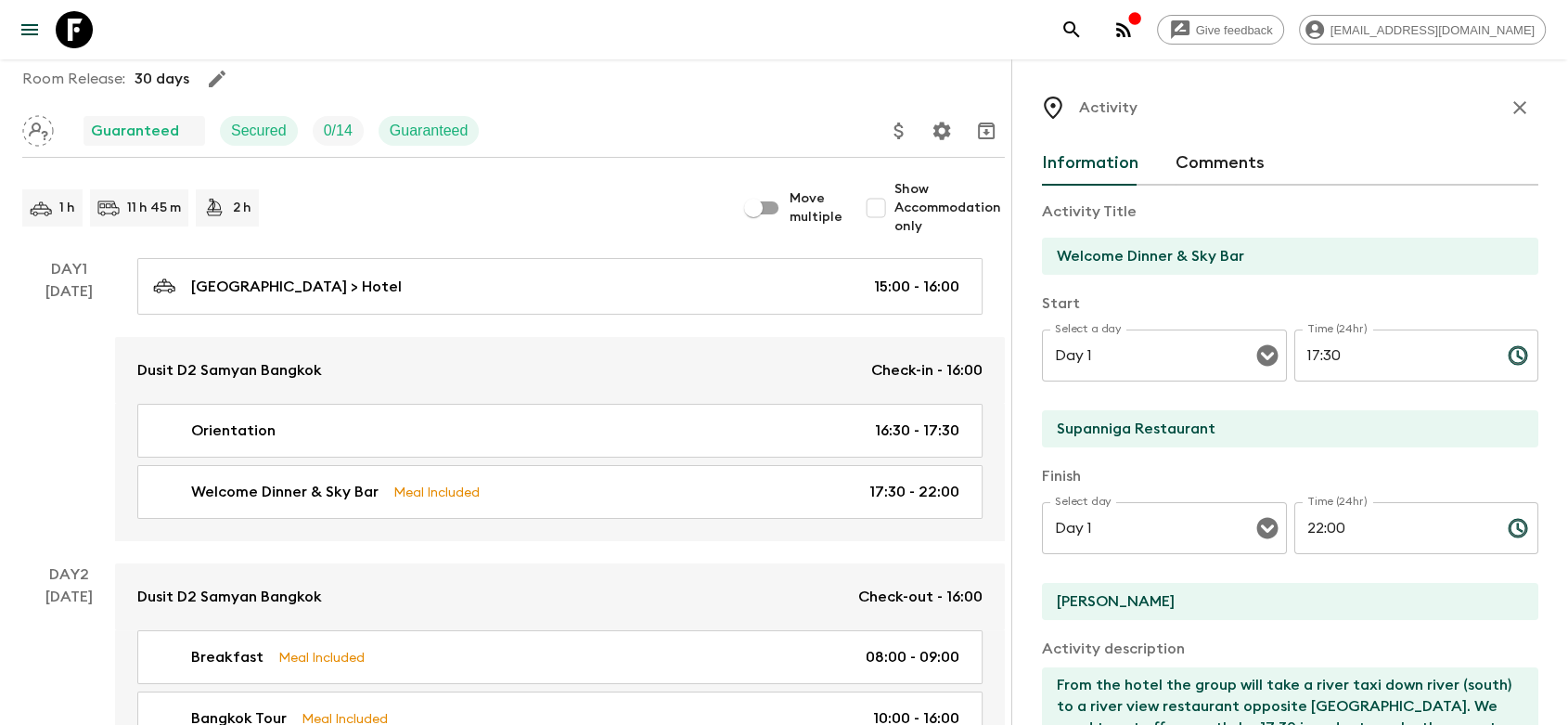
click at [29, 359] on div "Day 1 [DATE]" at bounding box center [68, 399] width 93 height 283
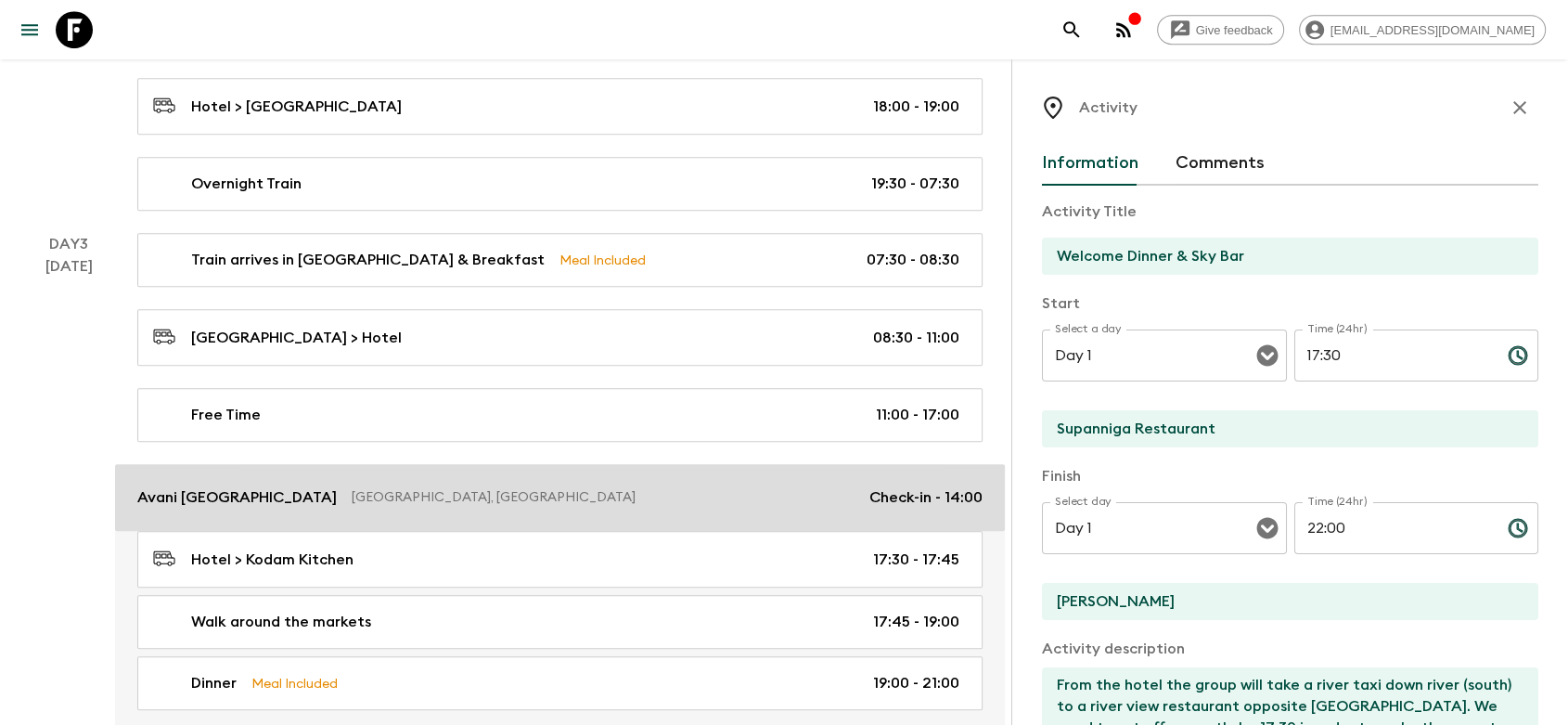
scroll to position [928, 0]
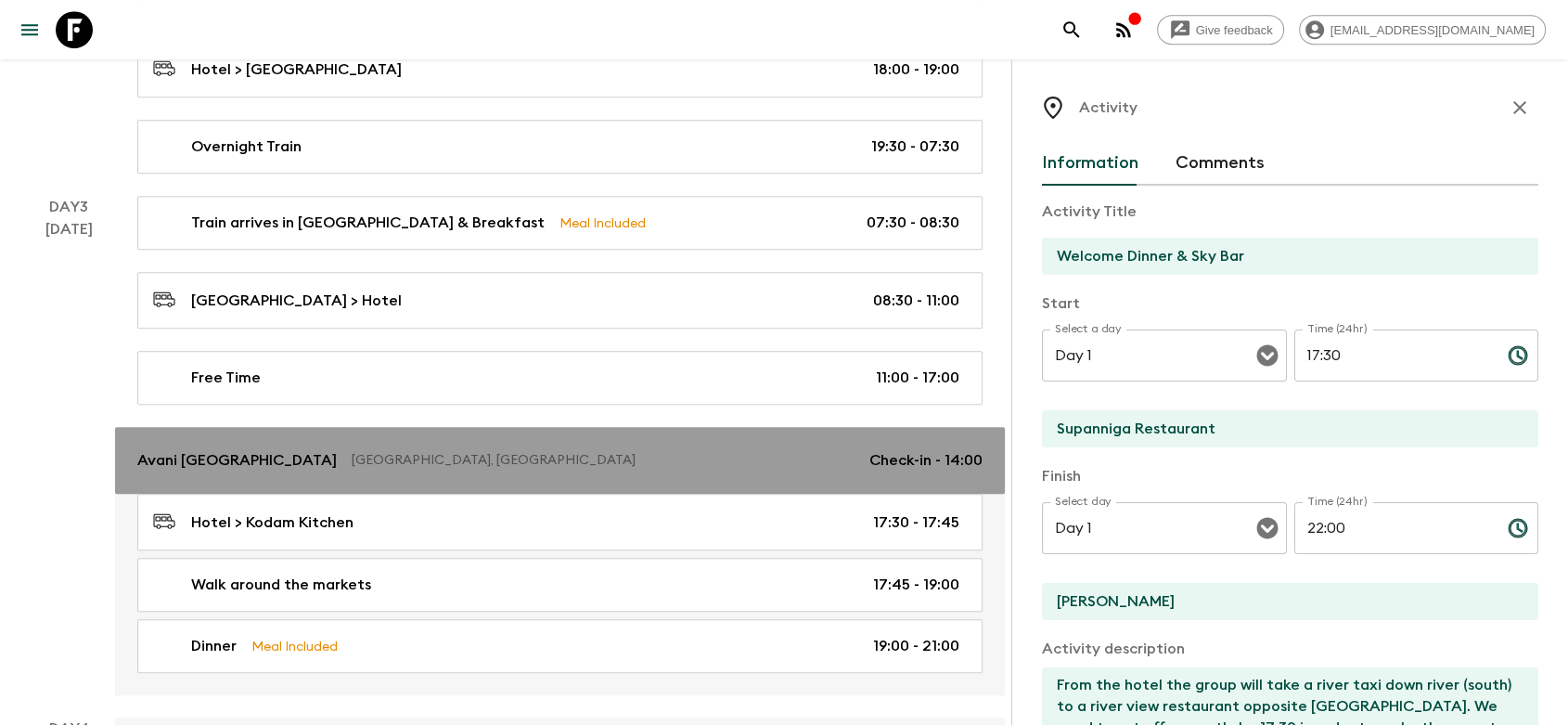
click at [595, 449] on div "Avani [GEOGRAPHIC_DATA] [GEOGRAPHIC_DATA], [GEOGRAPHIC_DATA] Check-in - 14:00" at bounding box center [560, 460] width 845 height 23
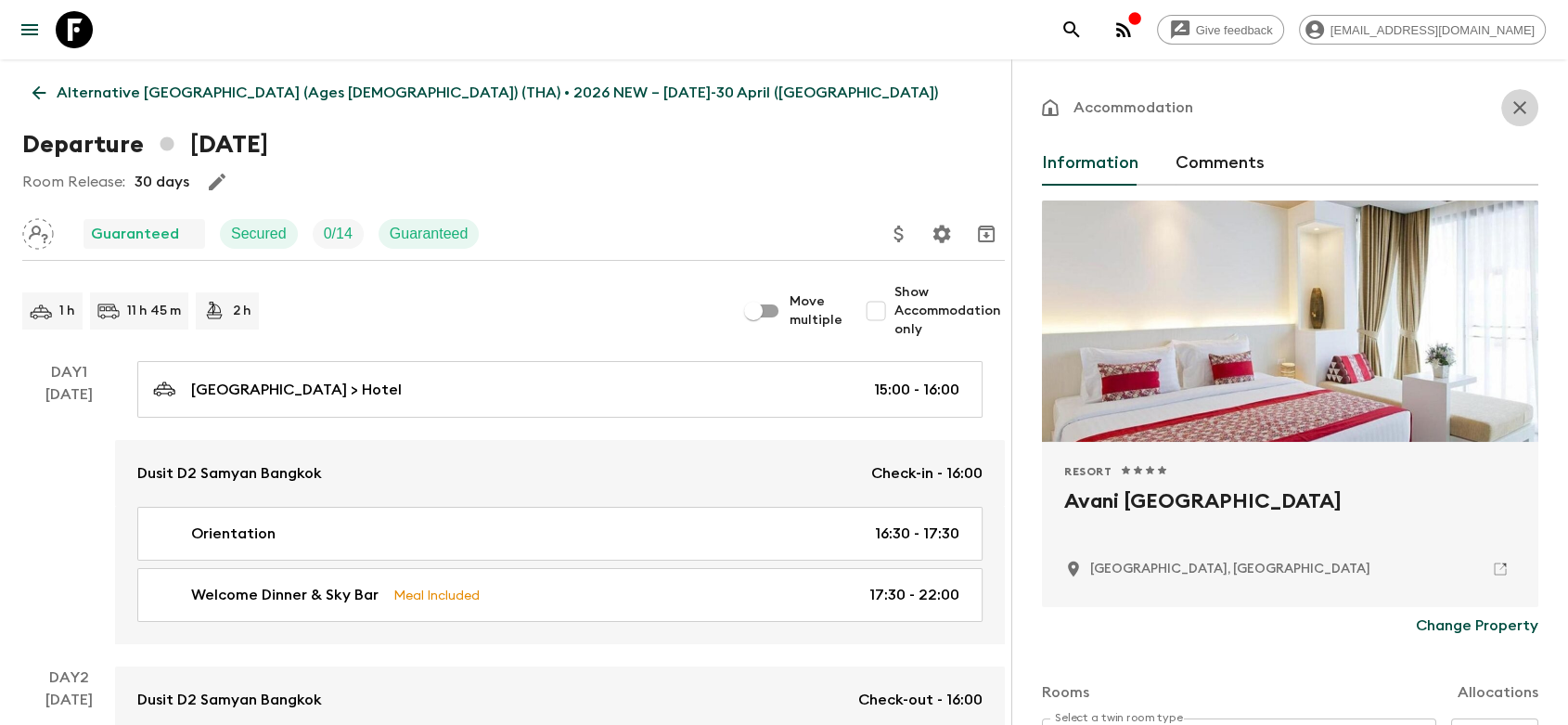
click at [1513, 104] on icon "button" at bounding box center [1519, 107] width 13 height 13
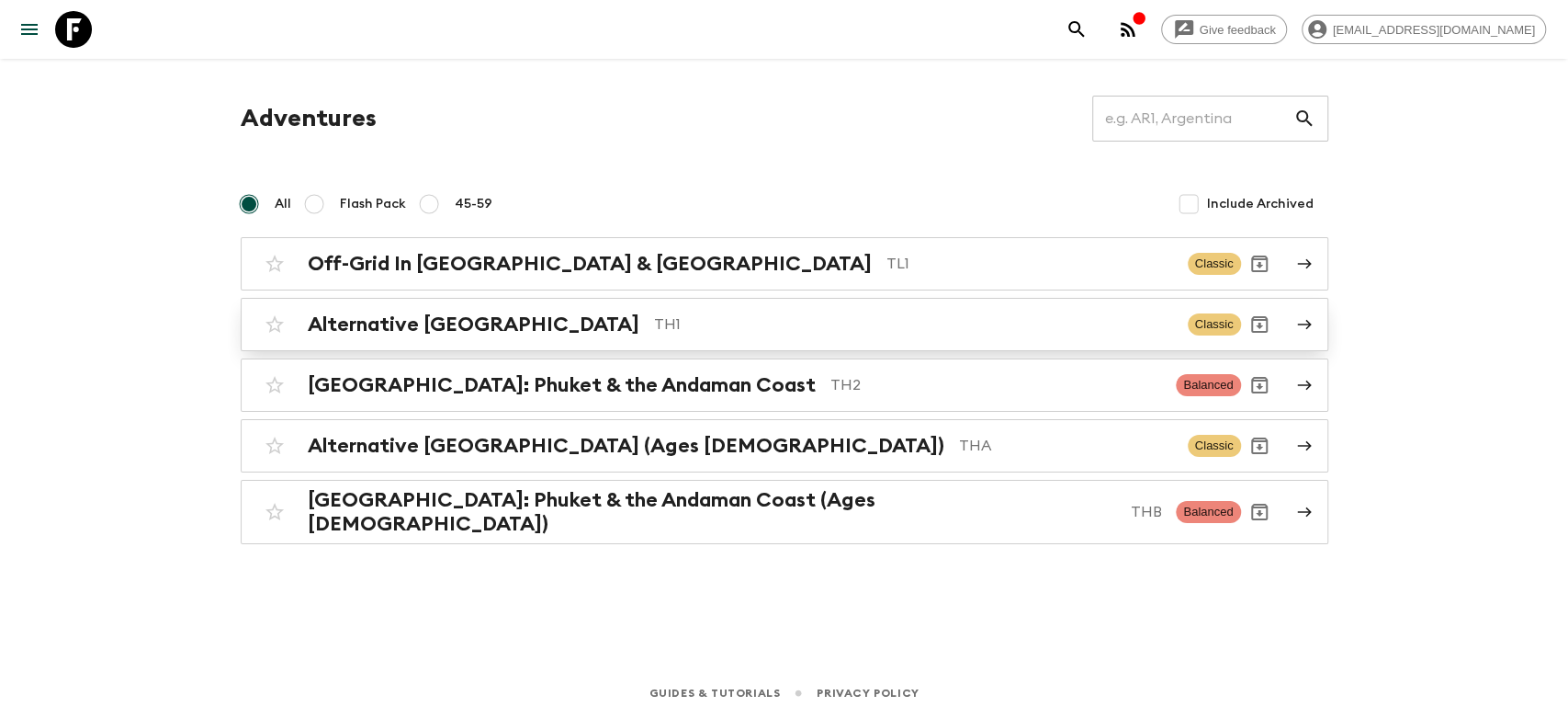
click at [654, 319] on p "TH1" at bounding box center [913, 324] width 519 height 22
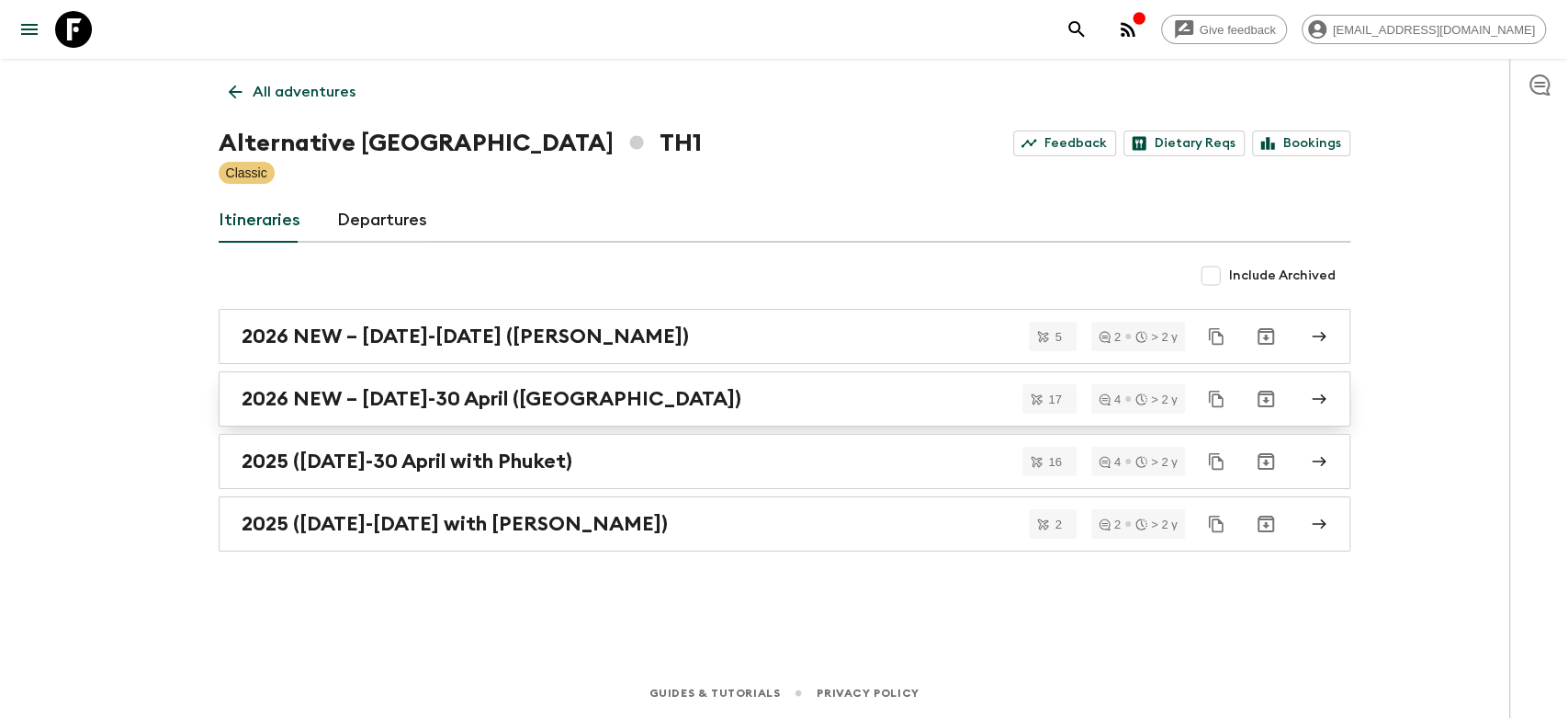
click at [484, 394] on h2 "2026 NEW – [DATE]-30 April ([GEOGRAPHIC_DATA])" at bounding box center [491, 398] width 500 height 24
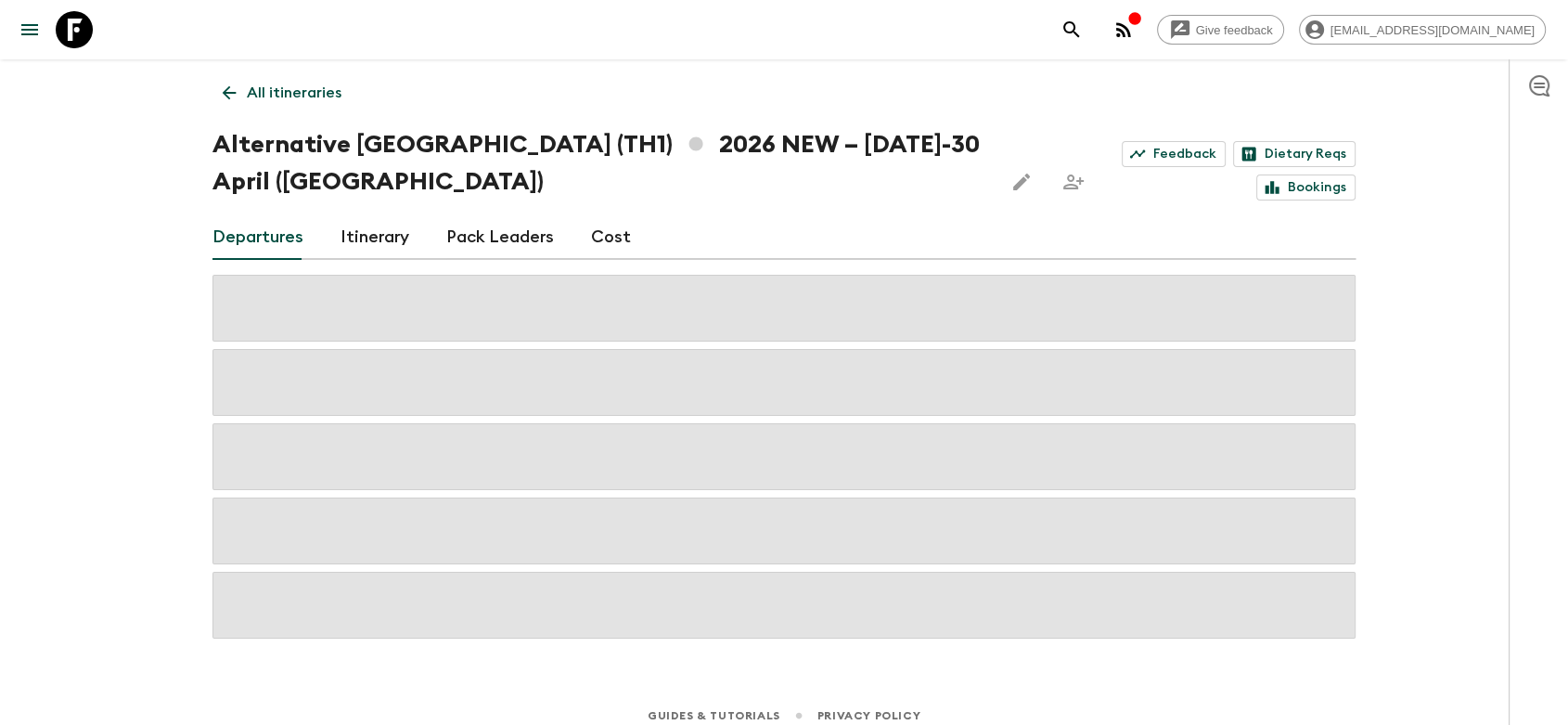
click at [230, 87] on icon at bounding box center [229, 92] width 21 height 21
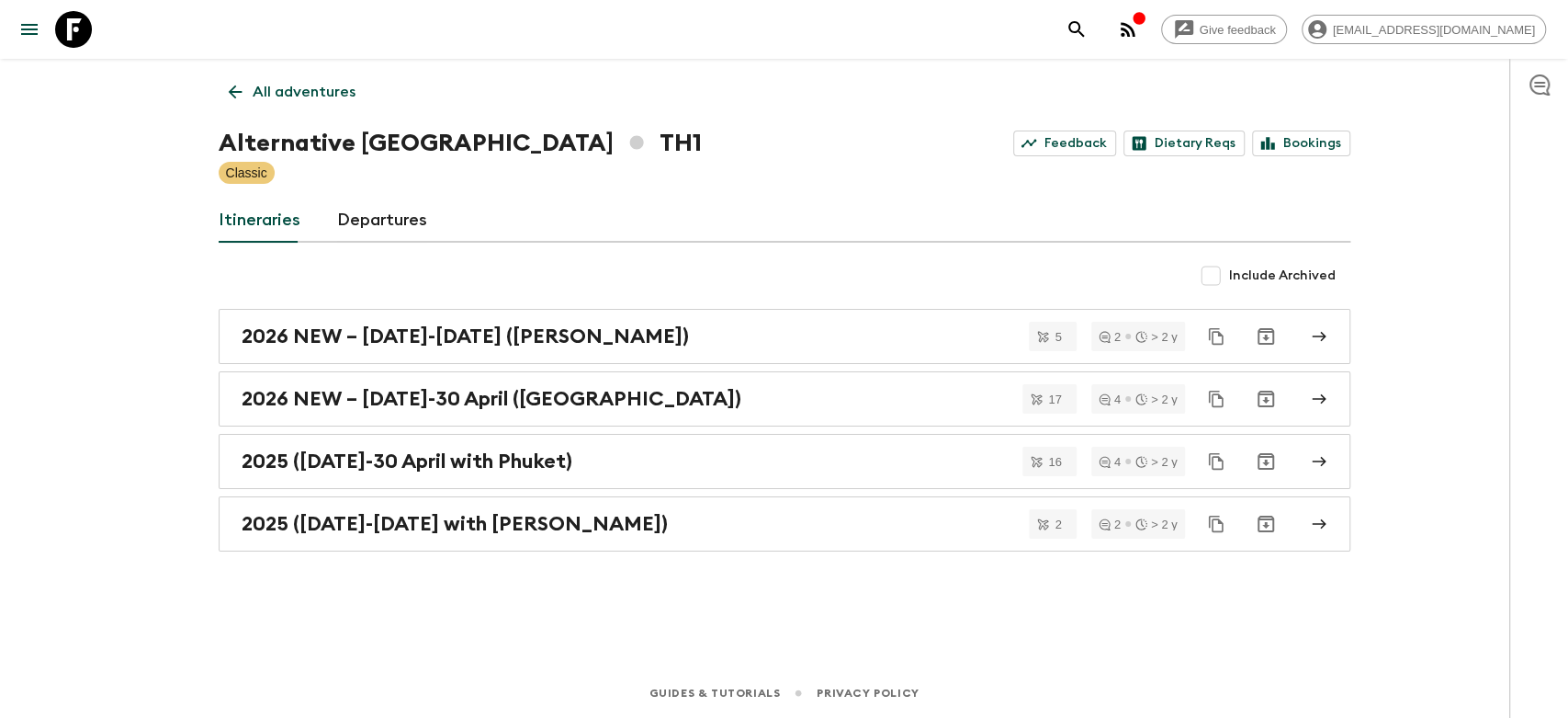
click at [386, 204] on link "Departures" at bounding box center [382, 221] width 90 height 45
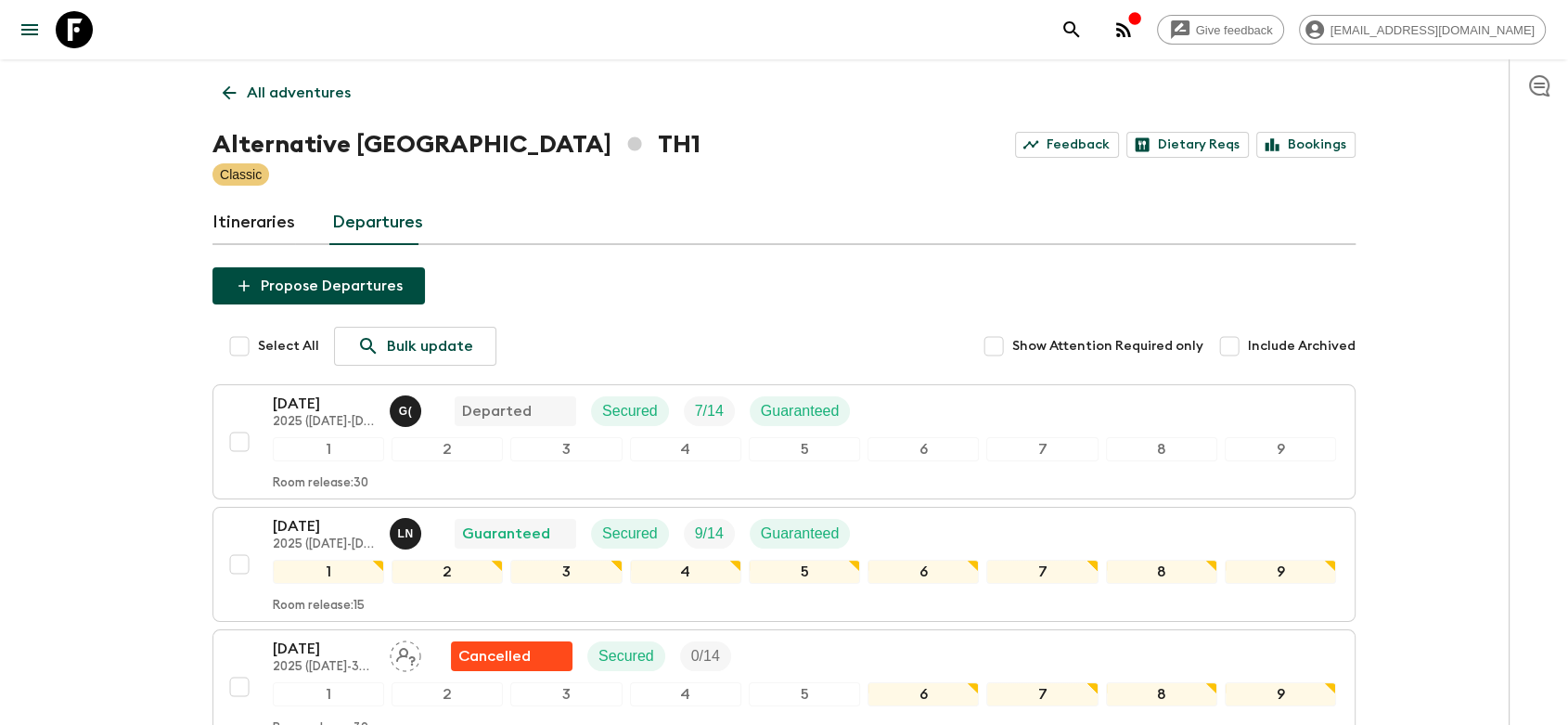
click at [275, 216] on link "Itineraries" at bounding box center [253, 223] width 82 height 45
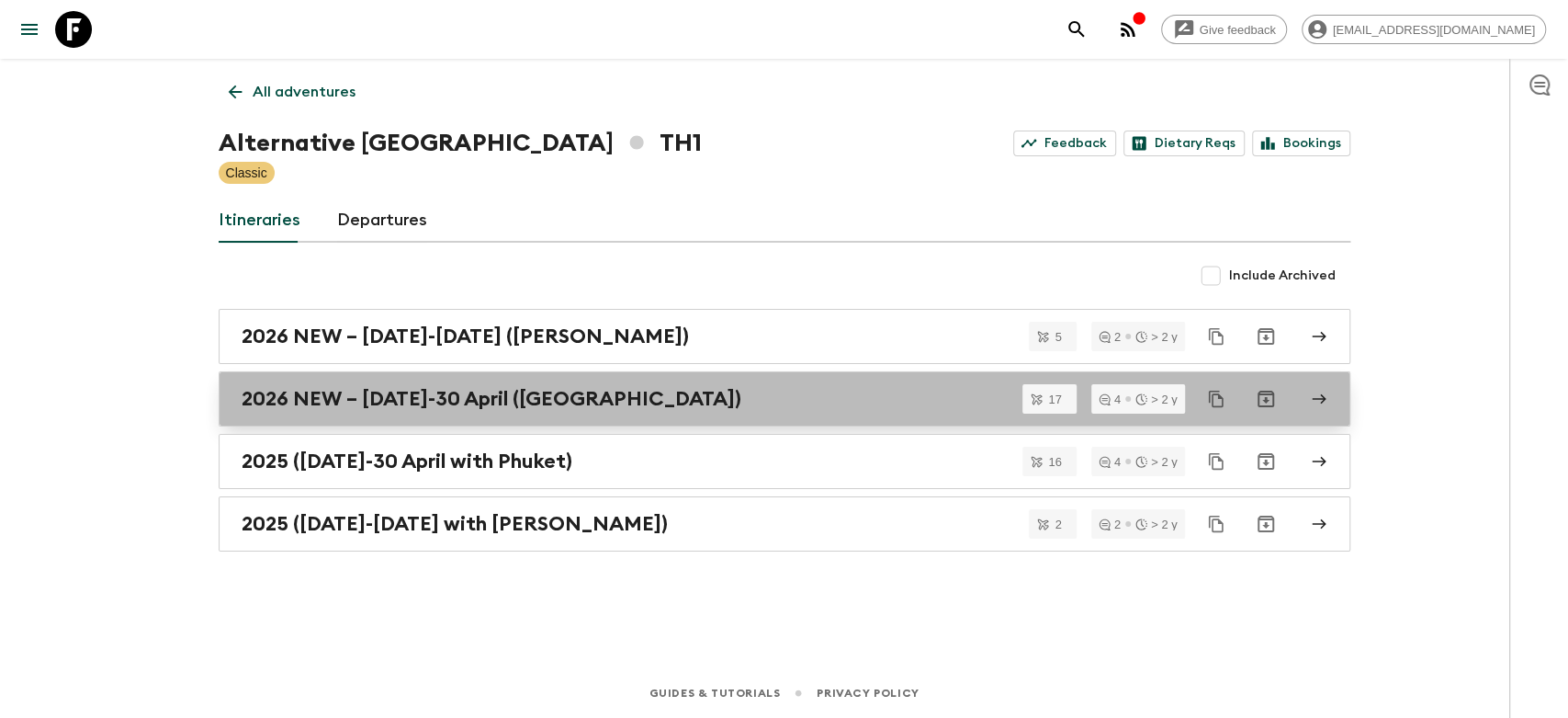
click at [477, 408] on h2 "2026 NEW – [DATE]-30 April ([GEOGRAPHIC_DATA])" at bounding box center [491, 398] width 500 height 24
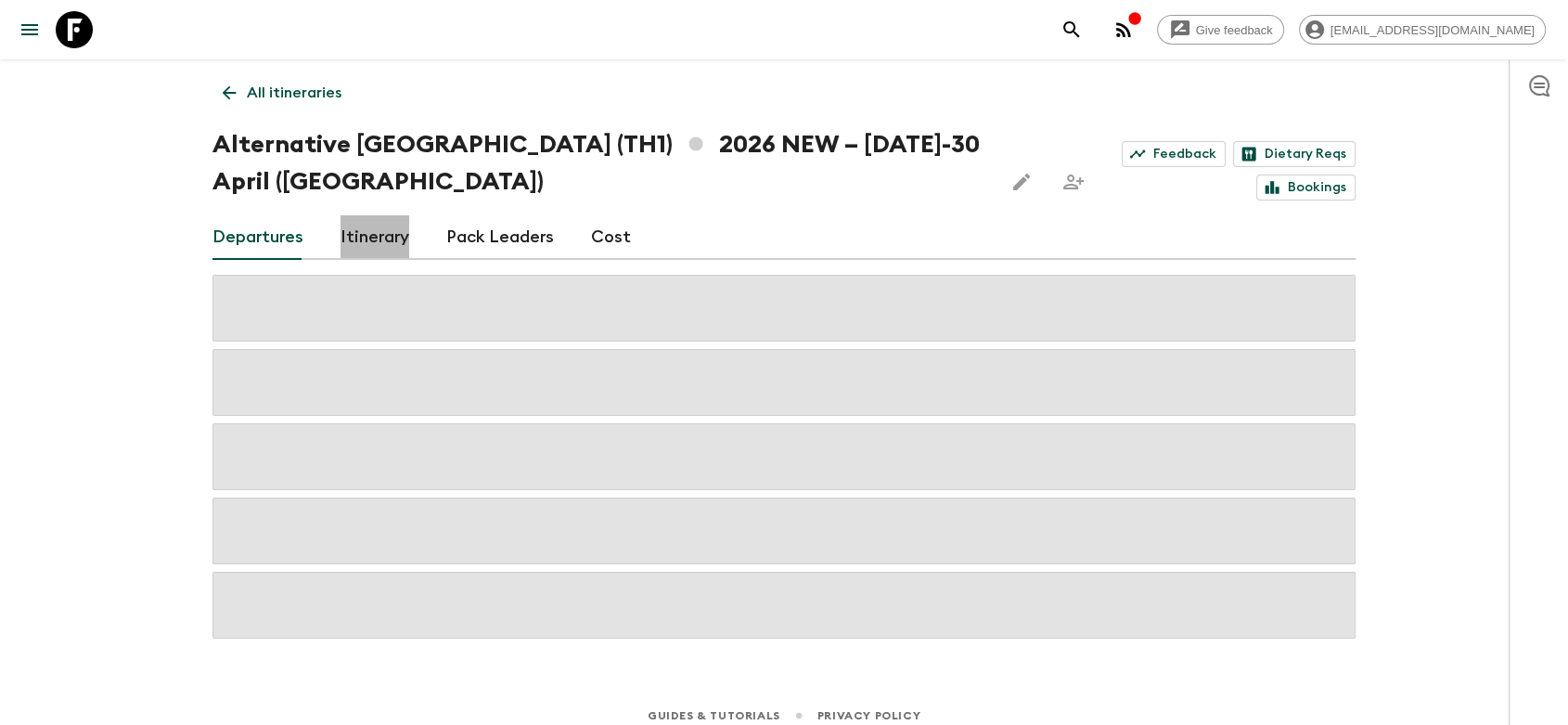
click at [368, 239] on link "Itinerary" at bounding box center [375, 238] width 68 height 45
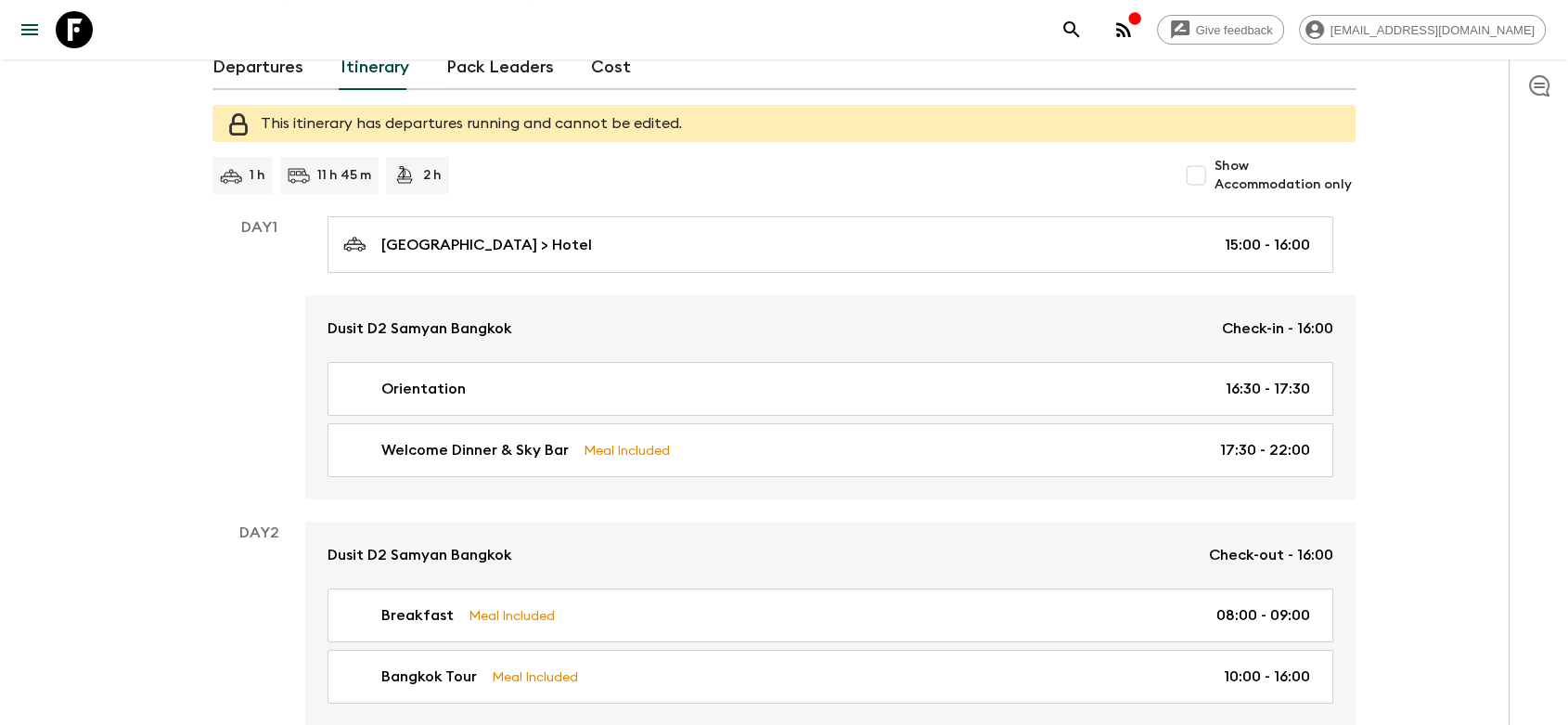
scroll to position [206, 0]
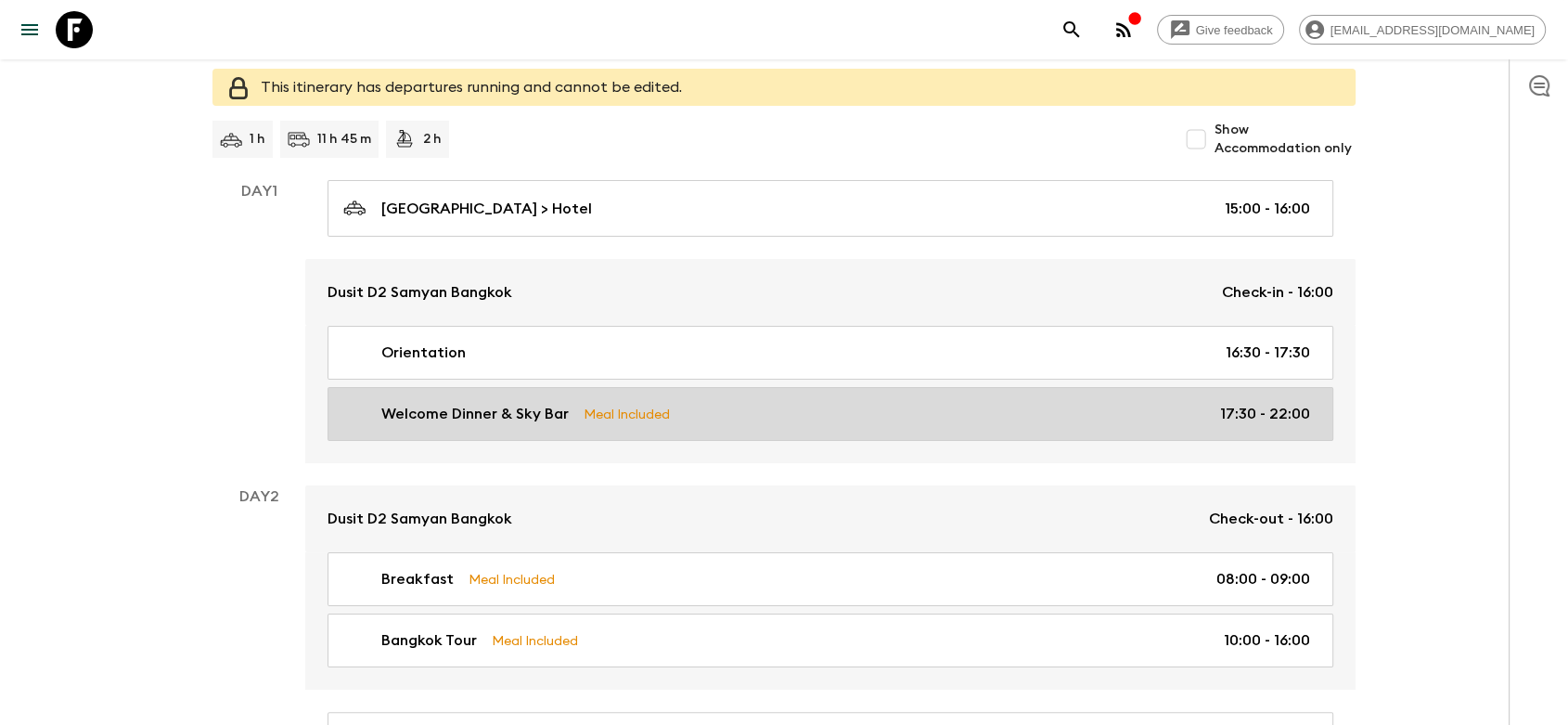
click at [794, 412] on div "Welcome Dinner & Sky Bar Meal Included 17:30 - 22:00" at bounding box center [827, 414] width 966 height 23
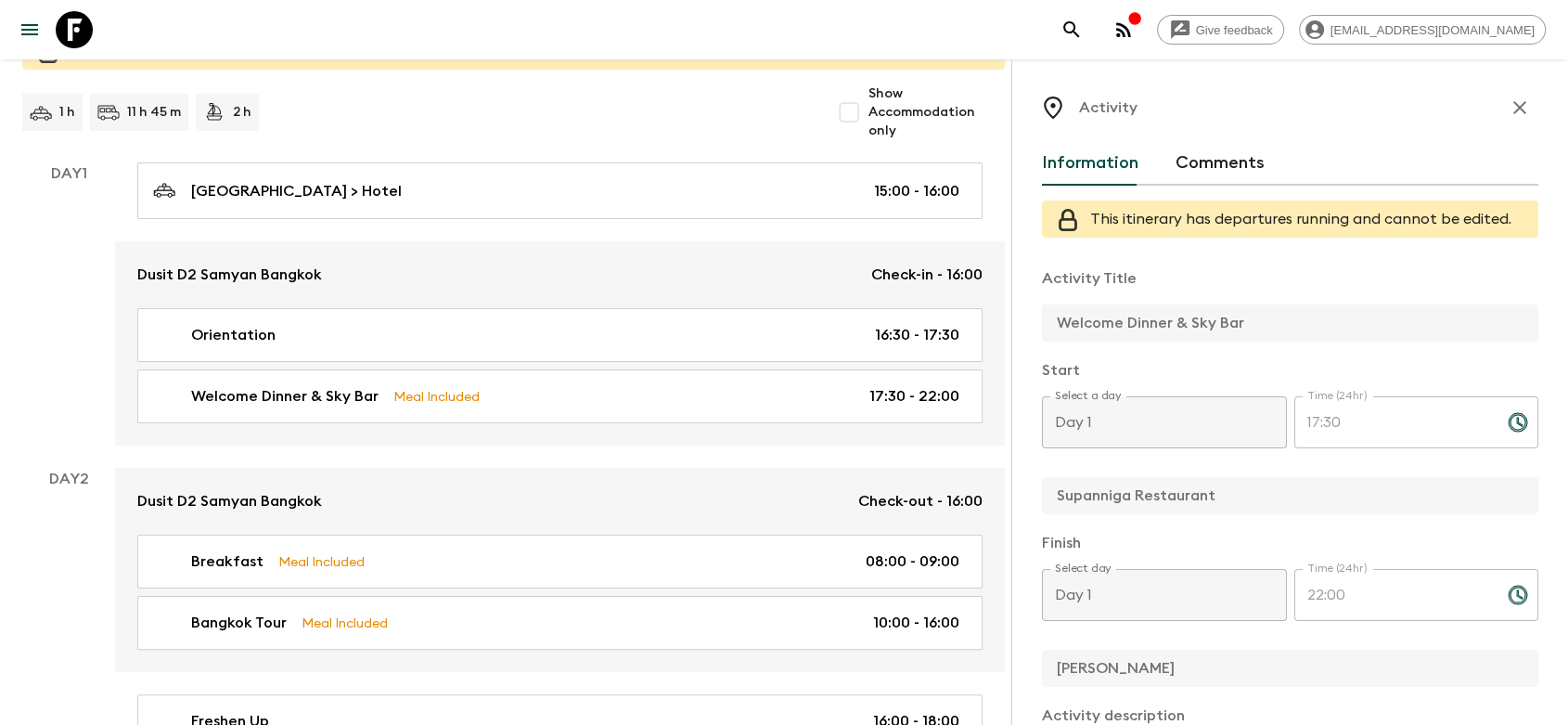
scroll to position [309, 0]
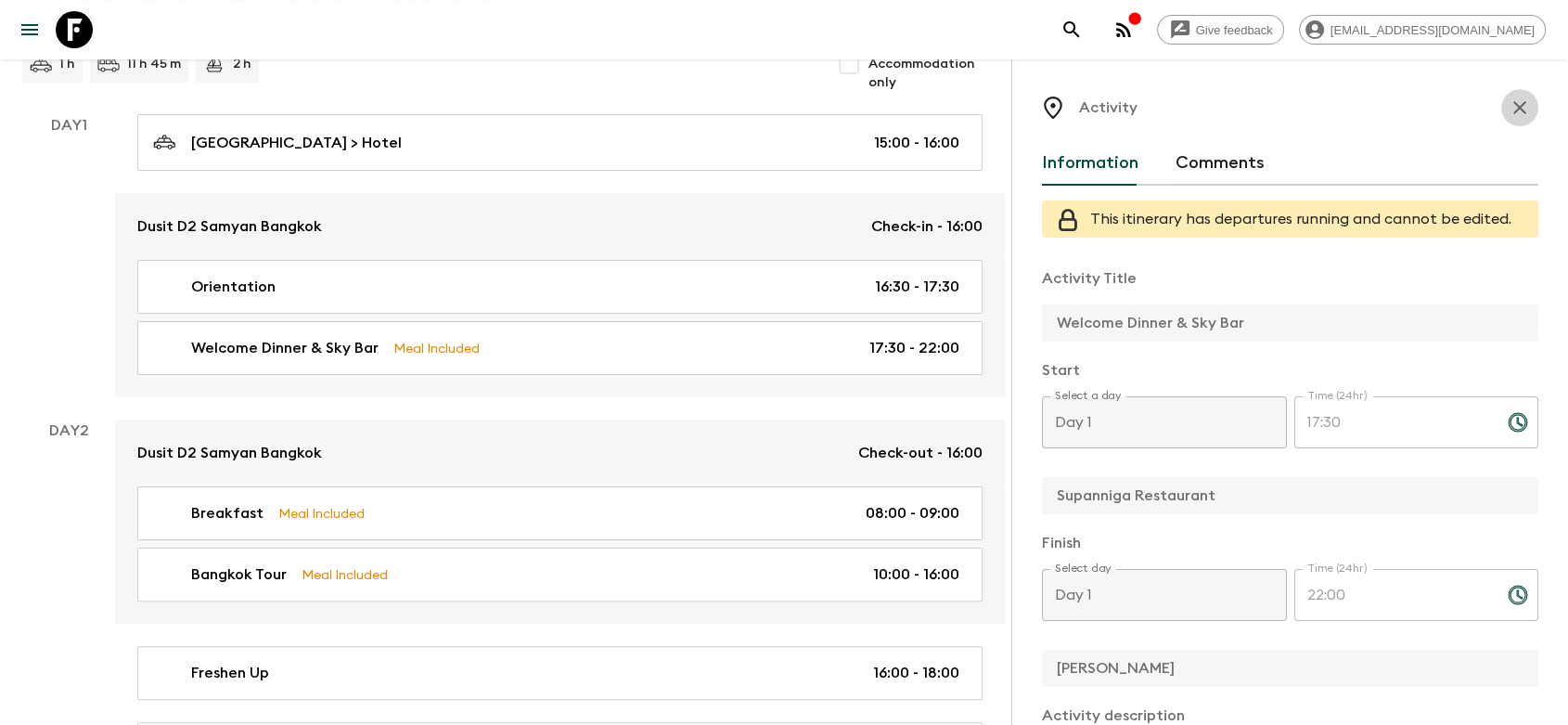
click at [1508, 99] on icon "button" at bounding box center [1519, 108] width 22 height 23
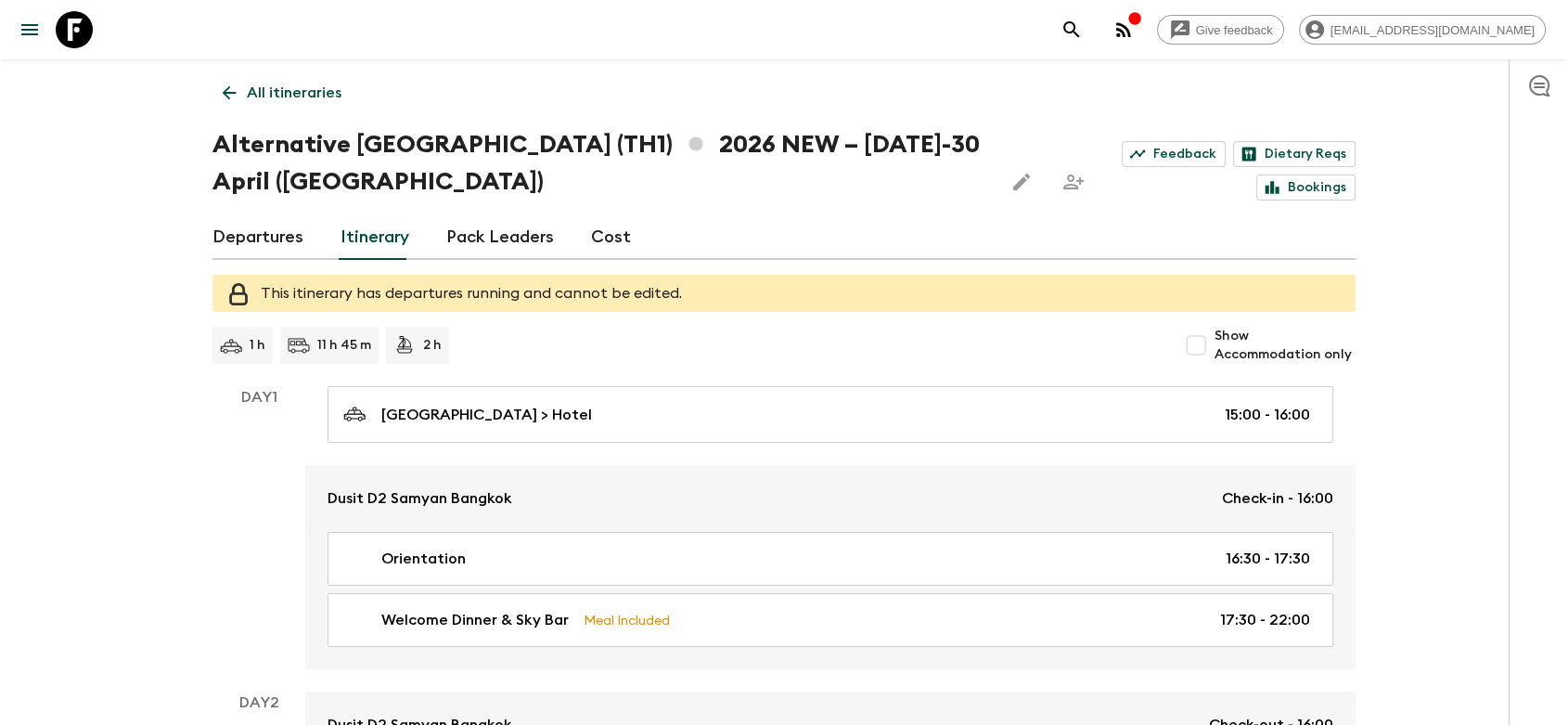
click at [282, 249] on link "Departures" at bounding box center [257, 238] width 91 height 45
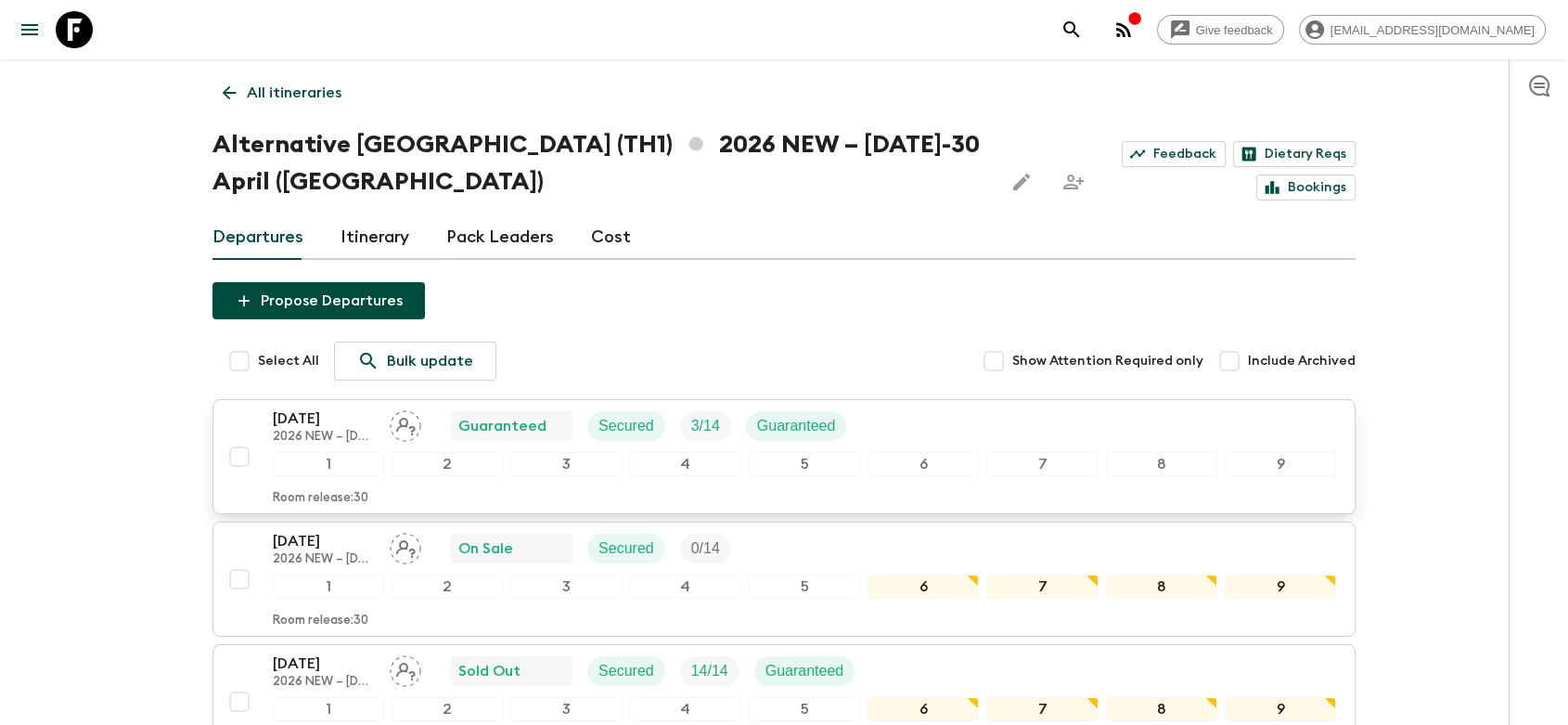
click at [924, 419] on div "09 Jan 2026 2026 NEW – 1 October-30 April (Phuket) Guaranteed Secured 3 / 14 Gu…" at bounding box center [804, 426] width 1063 height 37
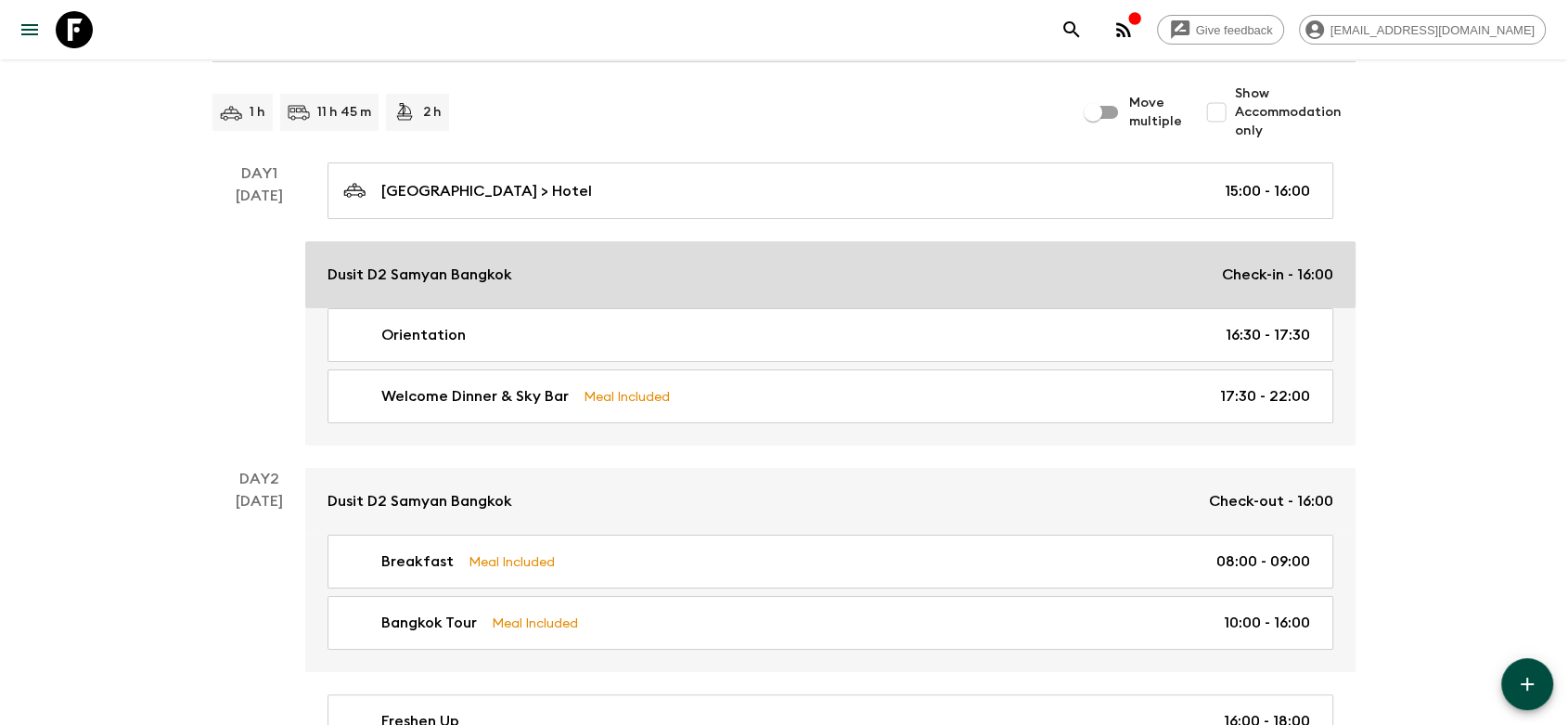
scroll to position [309, 0]
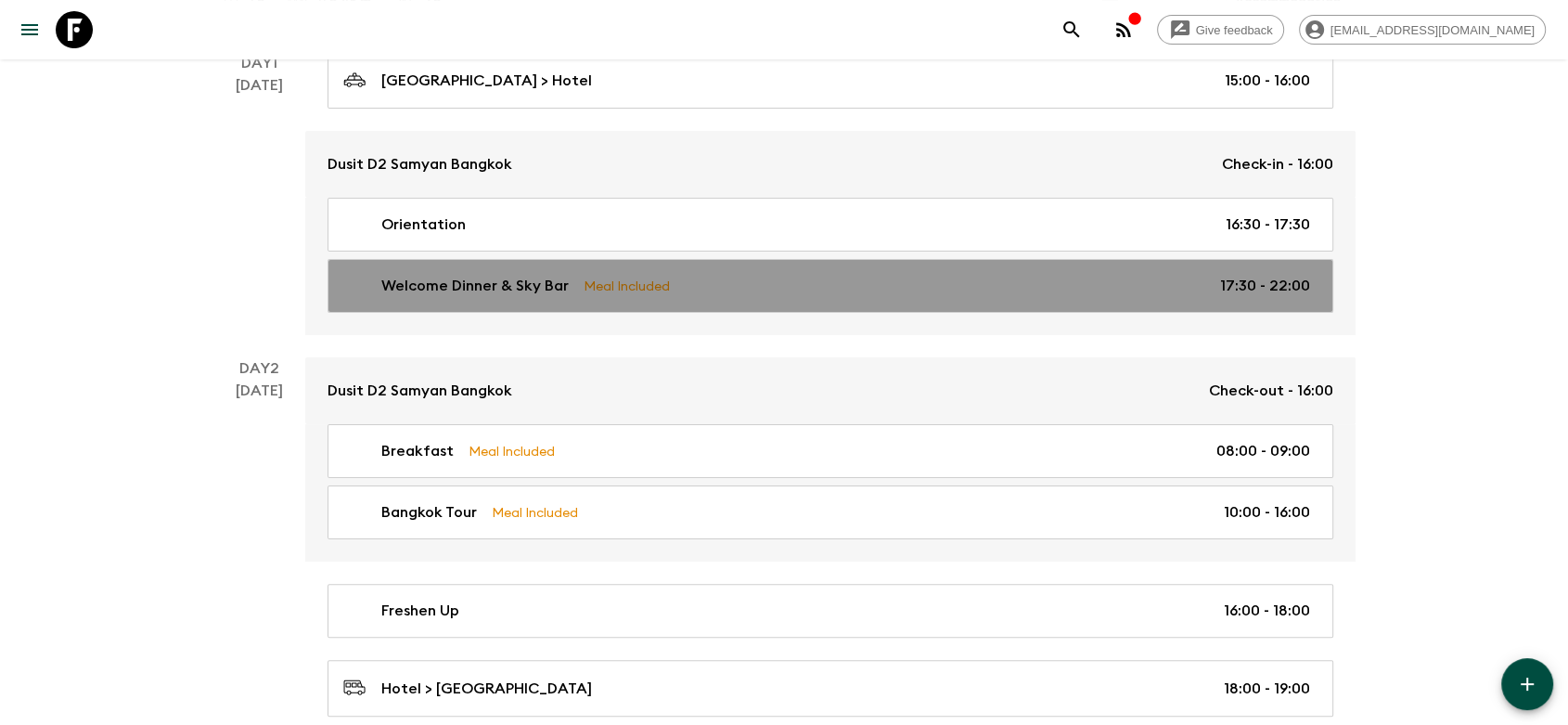
click at [772, 290] on div "Welcome Dinner & Sky Bar Meal Included 17:30 - 22:00" at bounding box center [827, 286] width 966 height 23
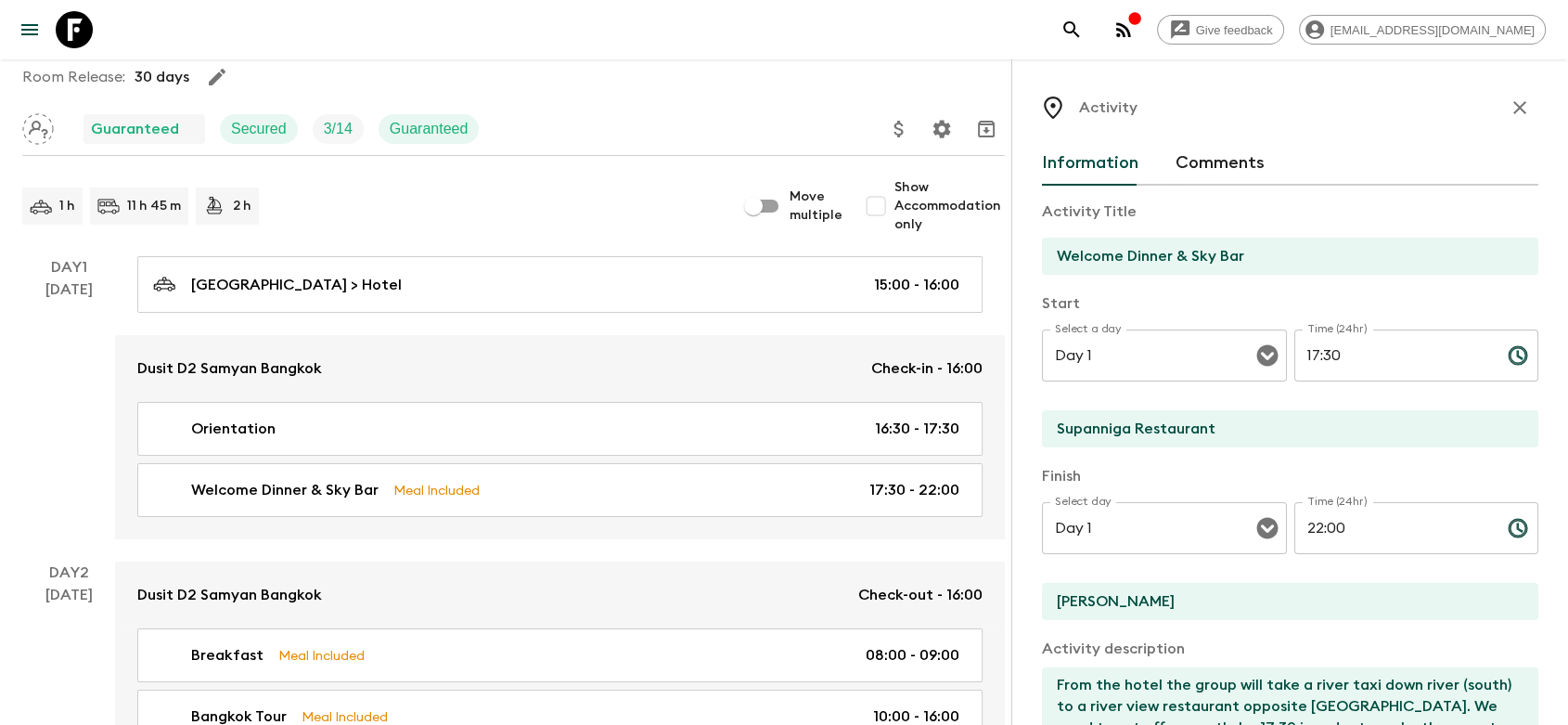
scroll to position [103, 0]
click at [1513, 107] on icon "button" at bounding box center [1519, 107] width 13 height 13
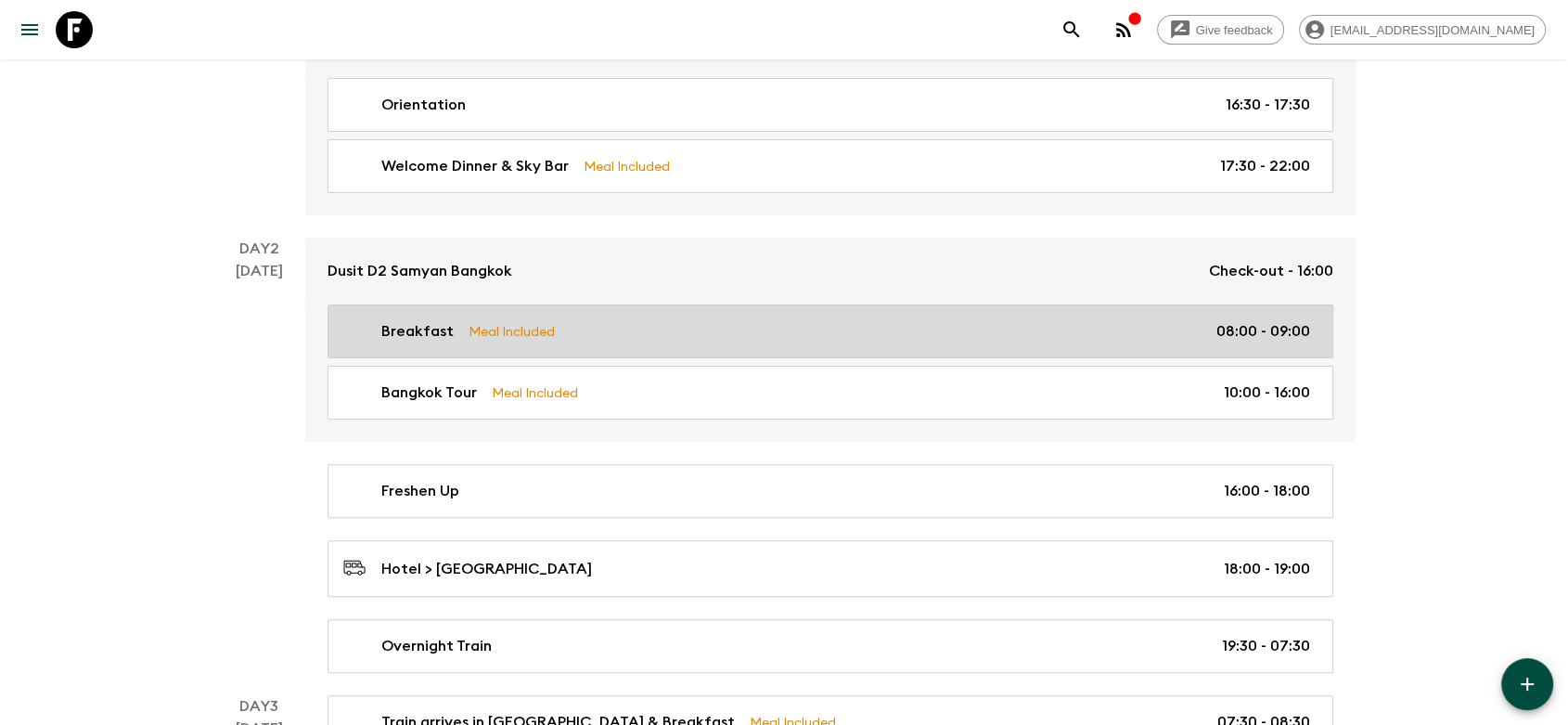
scroll to position [309, 0]
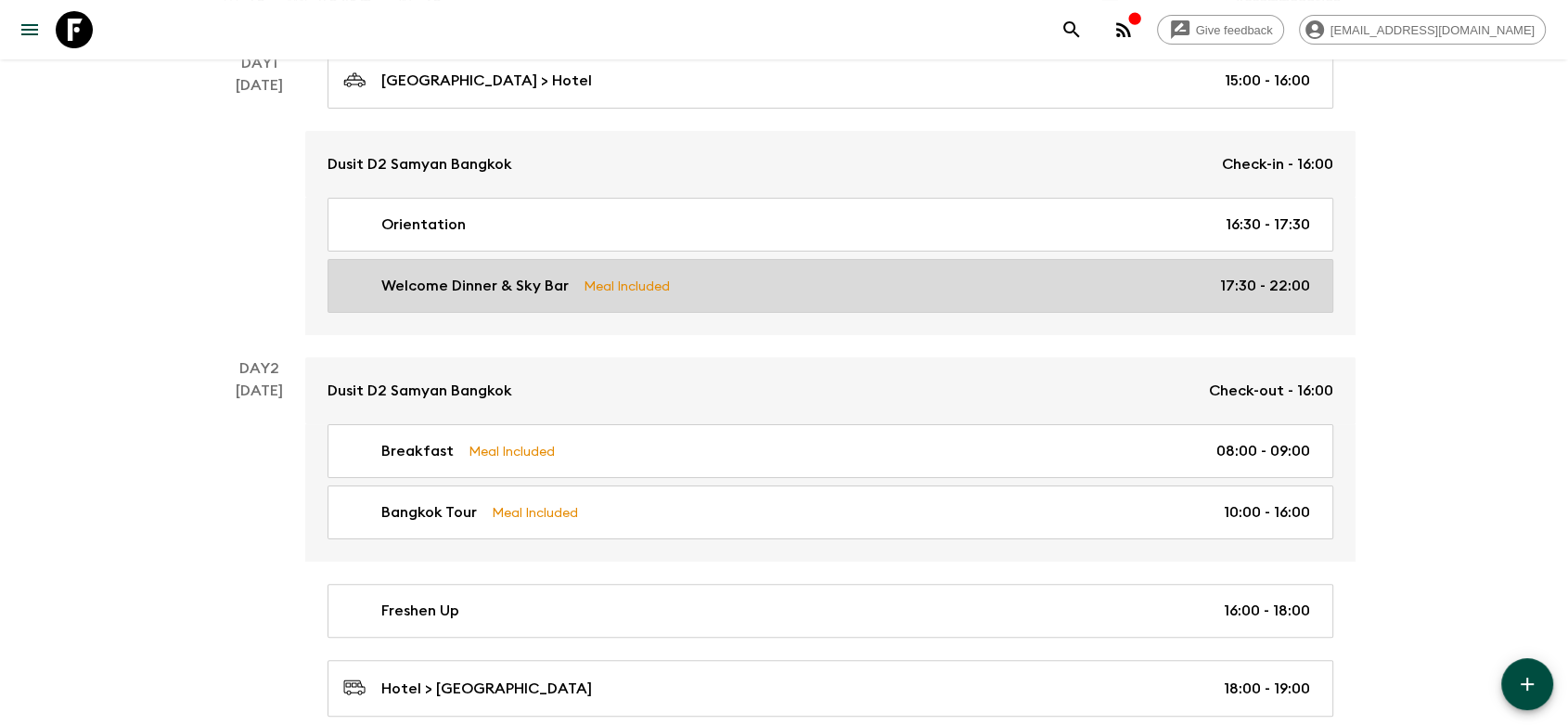
click at [729, 279] on div "Welcome Dinner & Sky Bar Meal Included 17:30 - 22:00" at bounding box center [827, 286] width 966 height 23
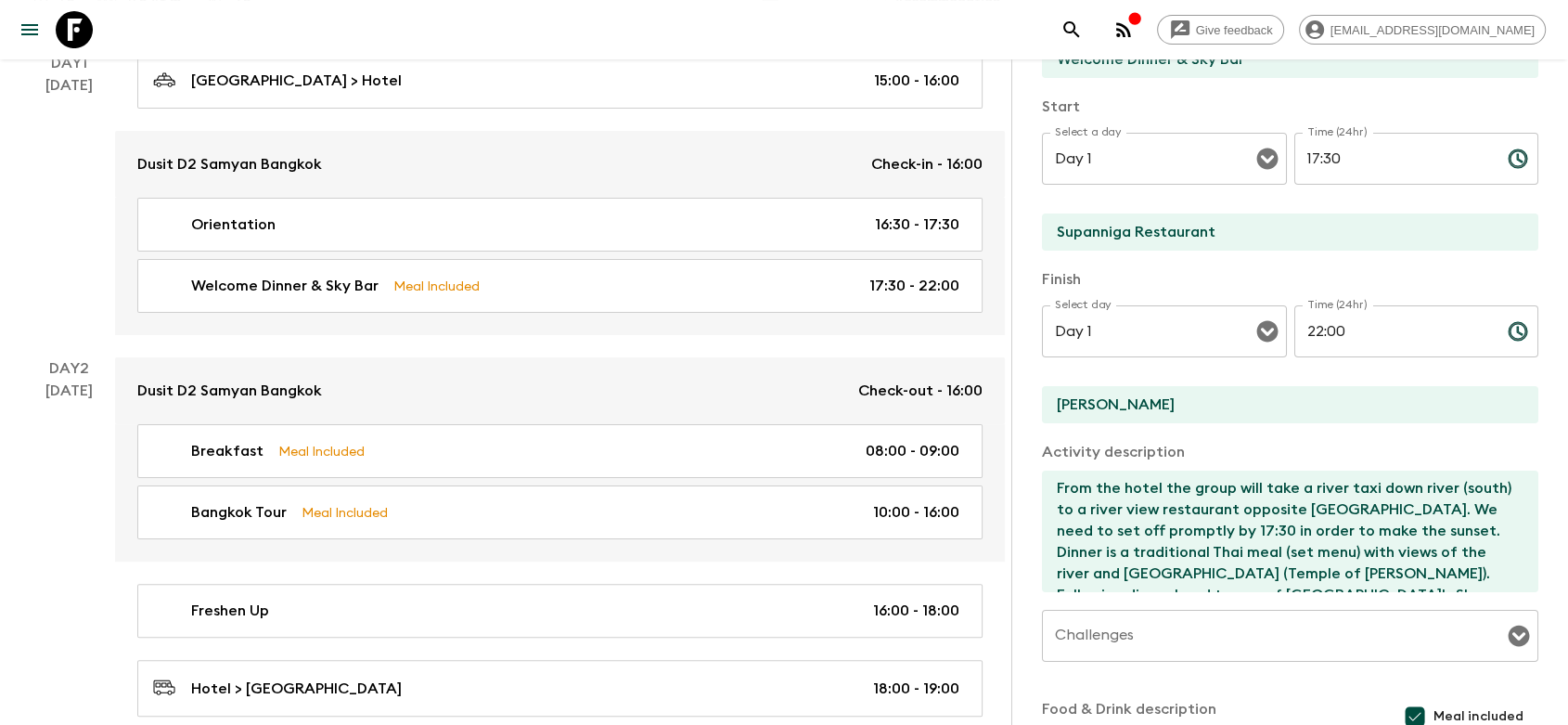
scroll to position [206, 0]
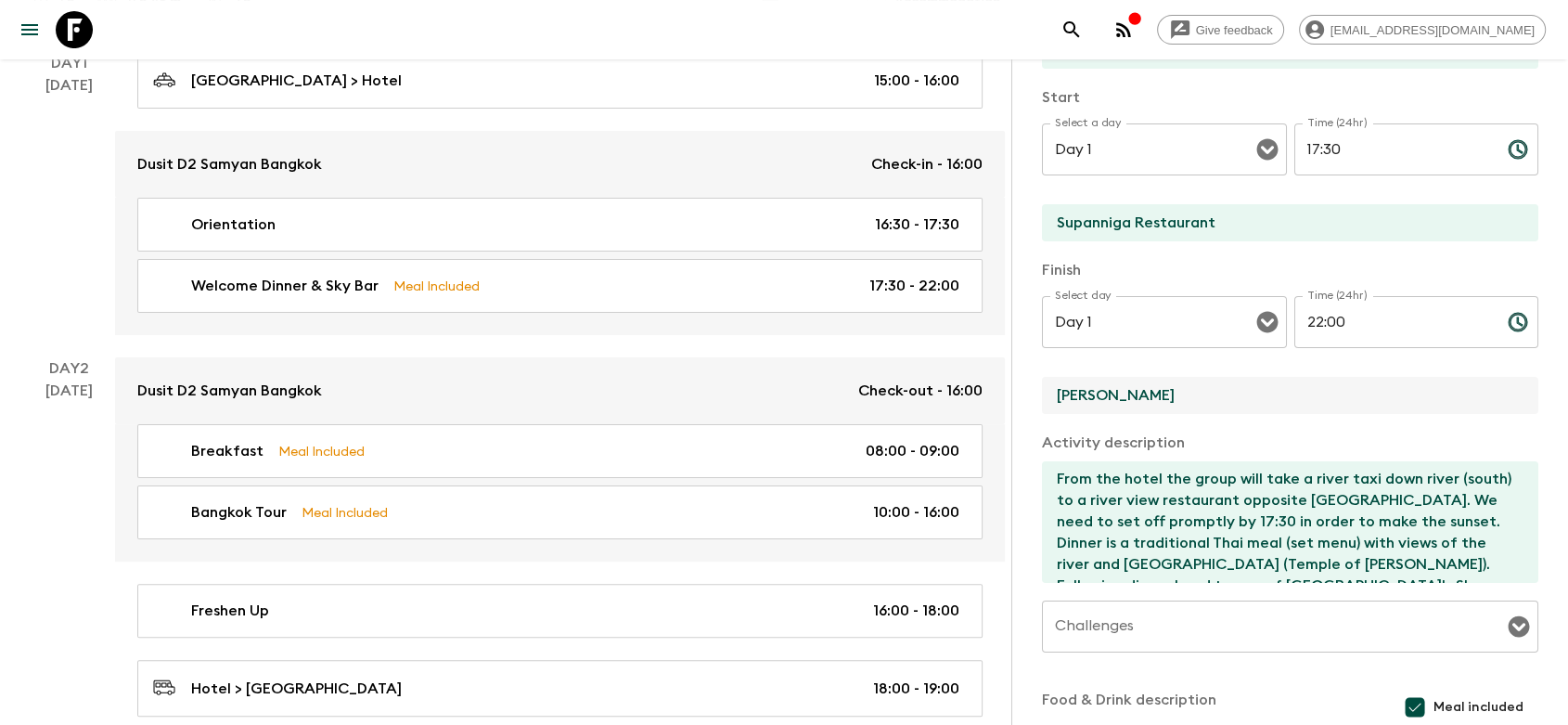
drag, startPoint x: 1187, startPoint y: 397, endPoint x: 1039, endPoint y: 393, distance: 148.1
click at [1039, 393] on div "Activity Information Comments Activity Title Welcome Dinner & Sky Bar Start Sel…" at bounding box center [1289, 422] width 557 height 725
click at [834, 331] on div "Orientation 16:30 - 17:30 Welcome Dinner & Sky Bar Meal Included 17:30 - 22:00" at bounding box center [560, 266] width 889 height 137
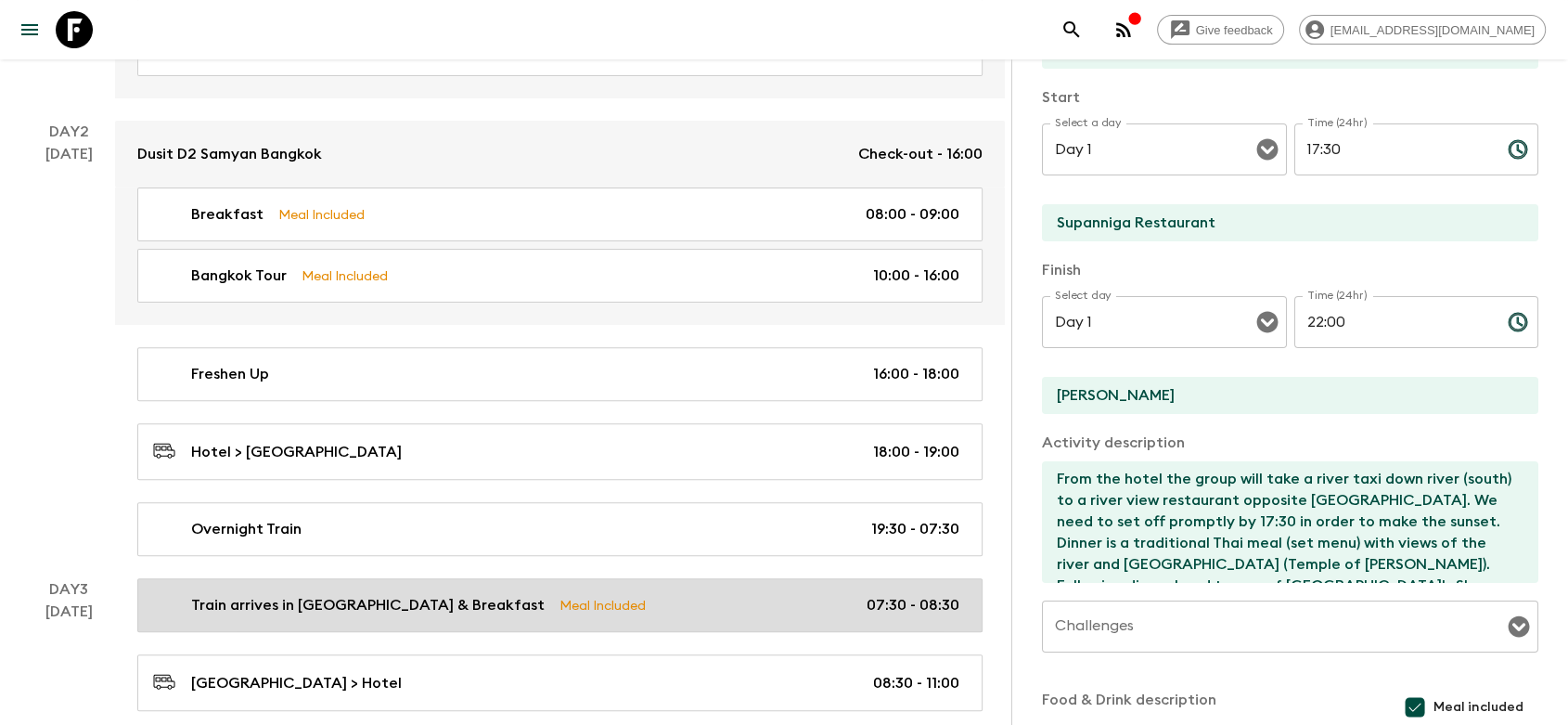
scroll to position [721, 0]
